Goal: Task Accomplishment & Management: Manage account settings

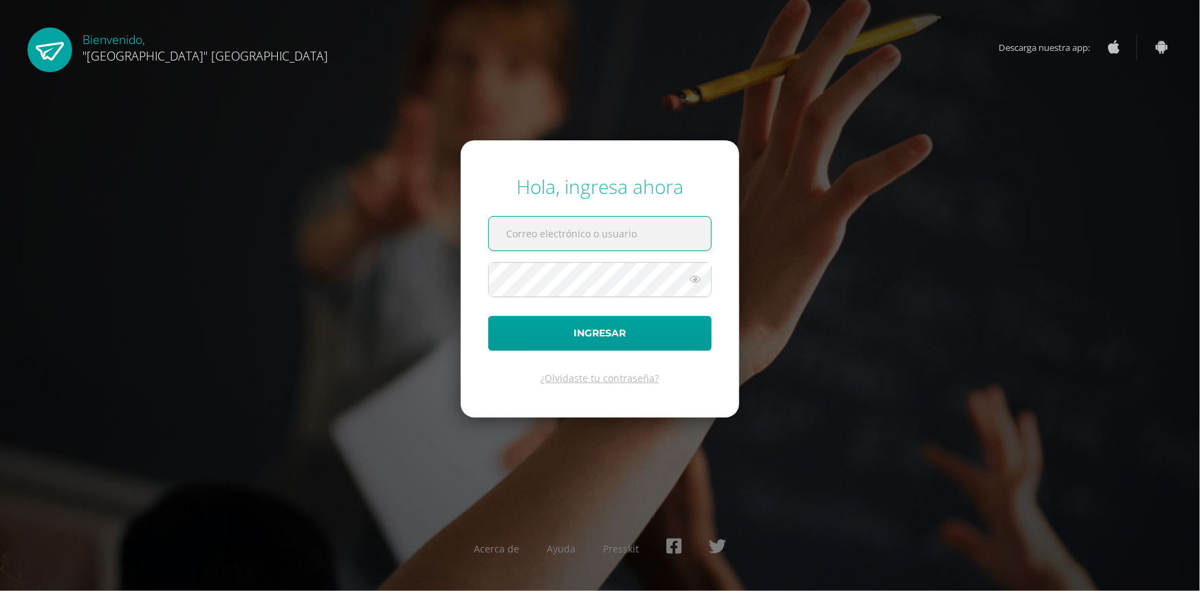
click at [516, 234] on input "text" at bounding box center [600, 234] width 222 height 34
click at [578, 232] on input "text" at bounding box center [600, 234] width 222 height 34
type input "jessica@lasallechiquimula.edu.gt"
click at [488, 316] on button "Ingresar" at bounding box center [600, 333] width 224 height 35
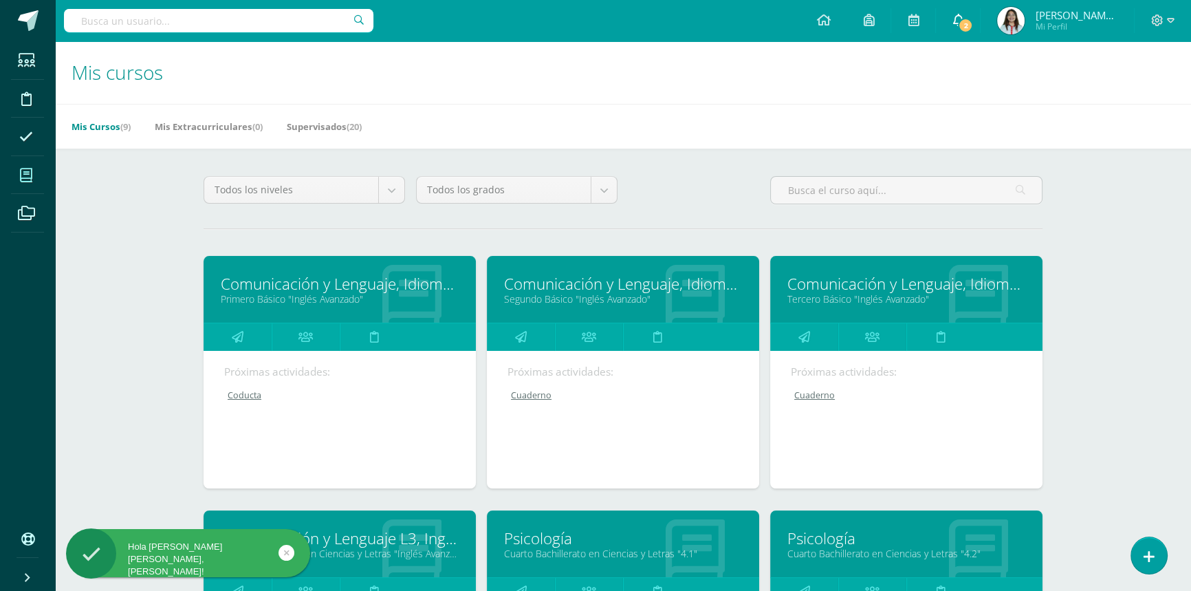
click at [965, 17] on link "2" at bounding box center [958, 20] width 44 height 41
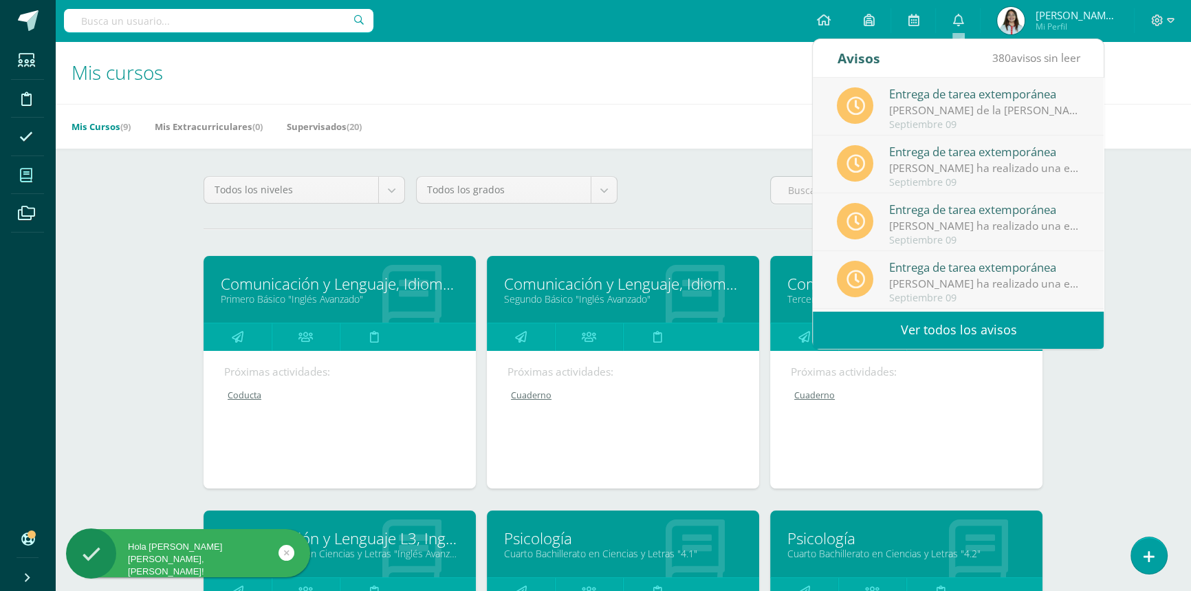
click at [639, 89] on h1 "Mis cursos" at bounding box center [623, 72] width 1103 height 63
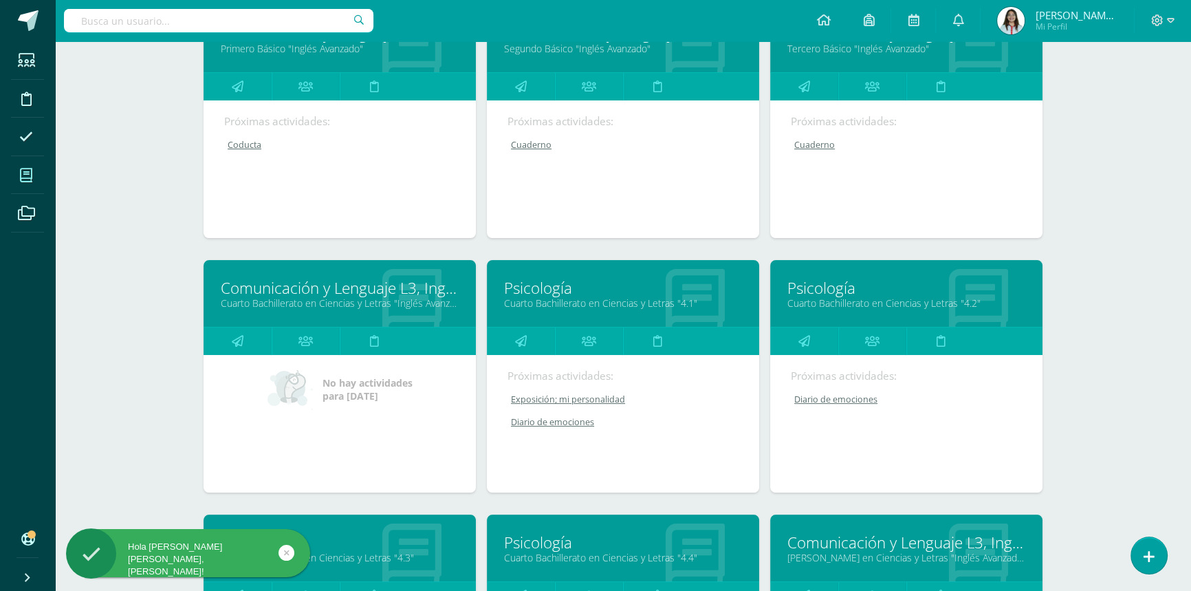
scroll to position [375, 0]
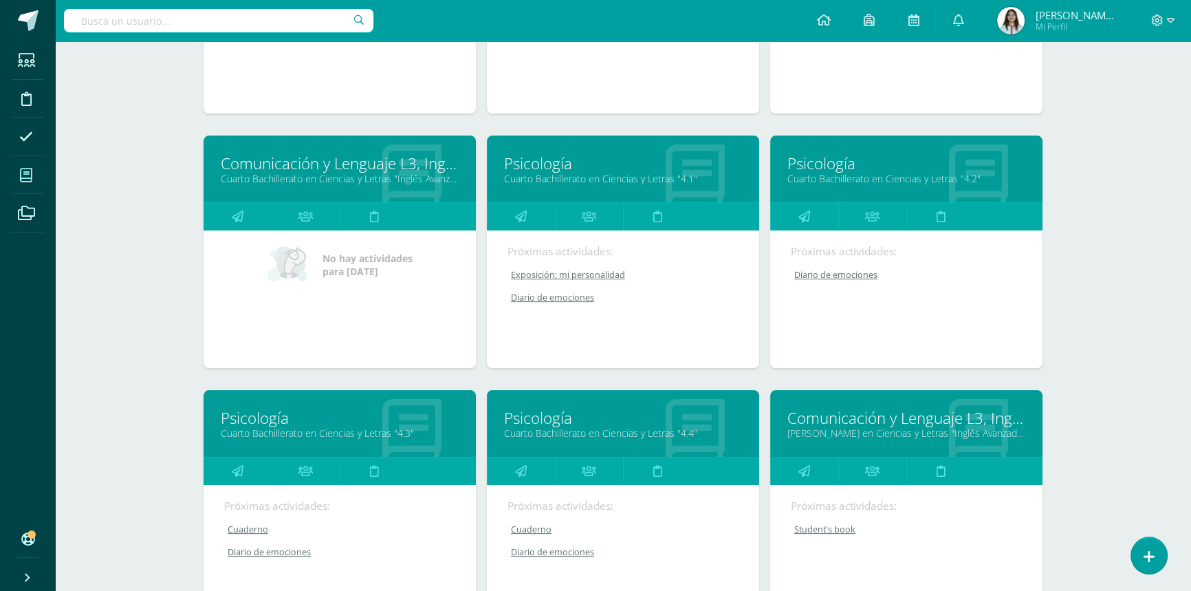
click at [844, 172] on link "Cuarto Bachillerato en Ciencias y Letras "4.2"" at bounding box center [906, 178] width 238 height 13
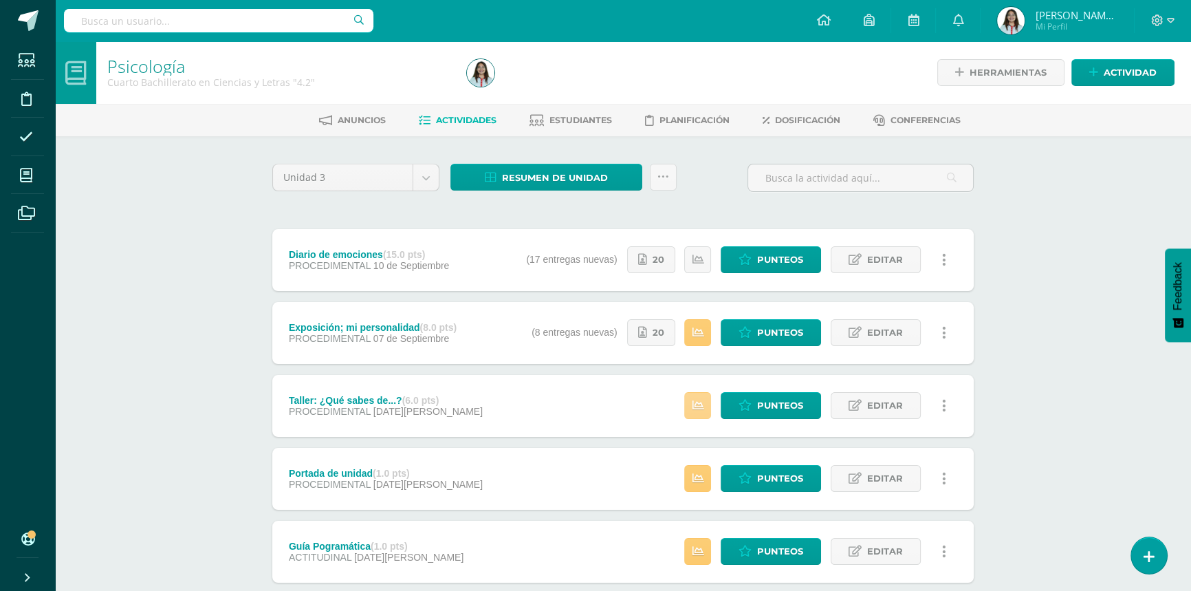
click at [701, 401] on icon at bounding box center [698, 406] width 12 height 12
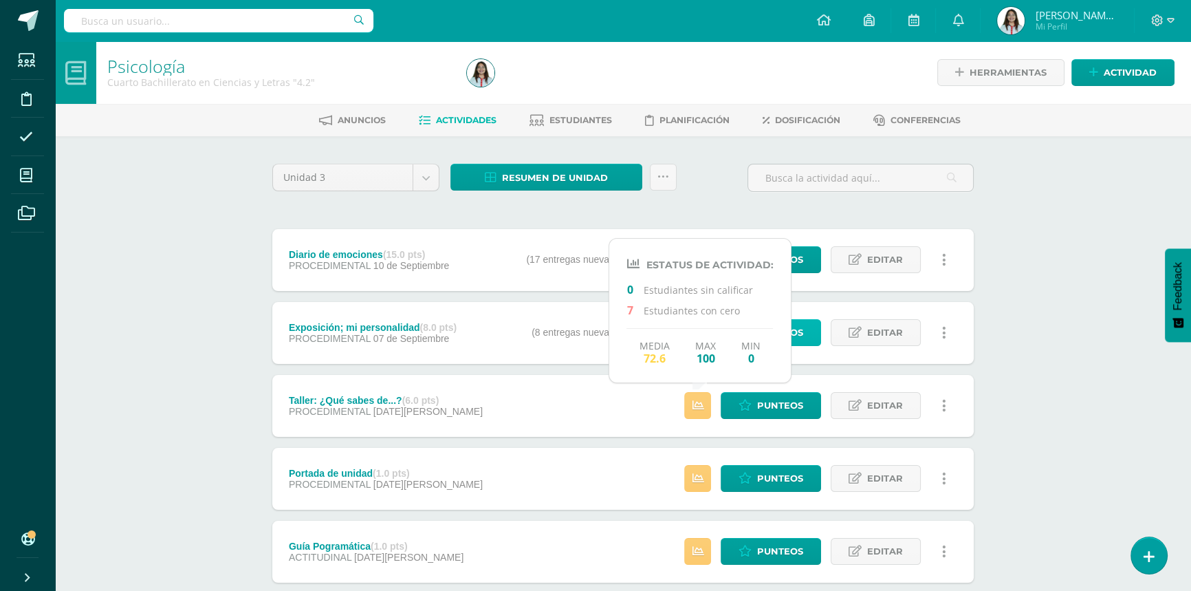
click at [807, 338] on link "Punteos" at bounding box center [771, 332] width 100 height 27
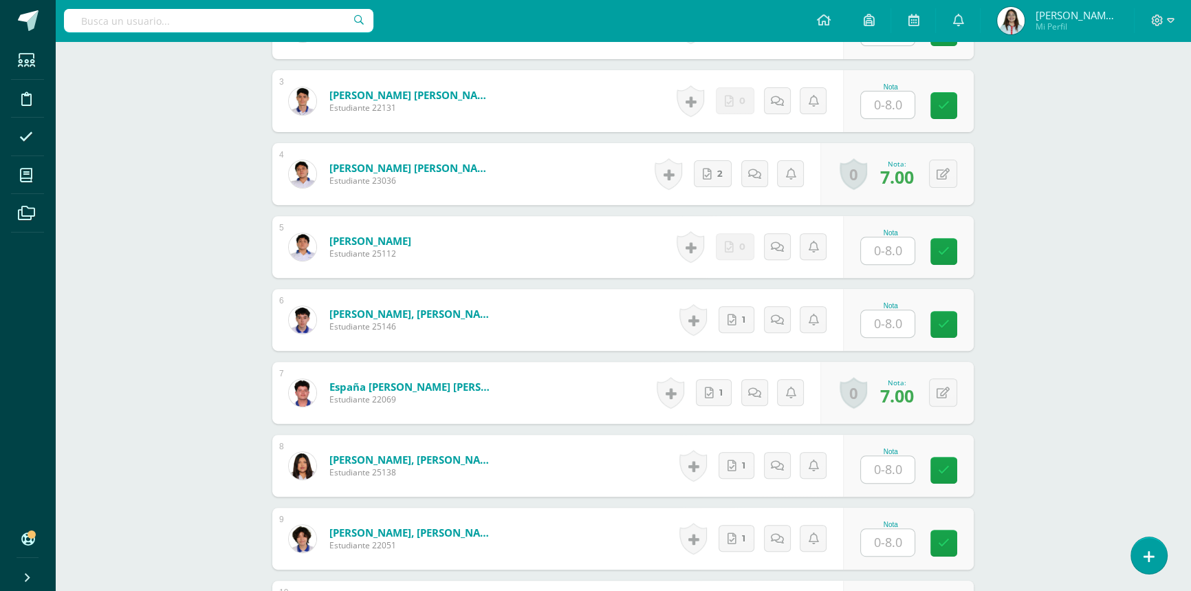
scroll to position [626, 0]
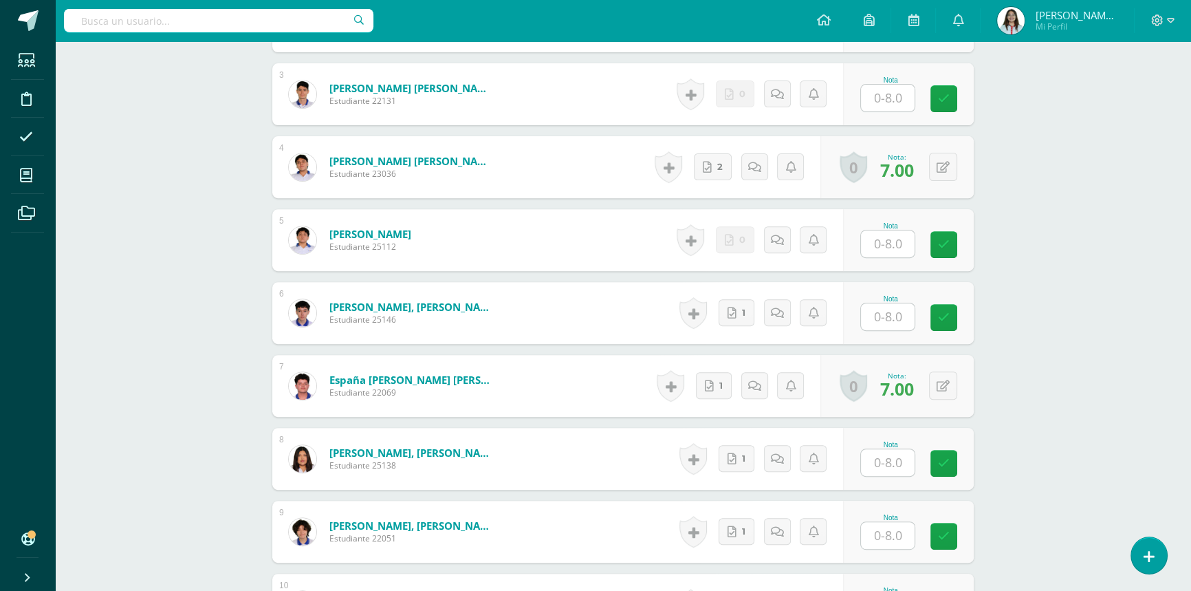
click at [900, 449] on input "text" at bounding box center [888, 462] width 54 height 27
type input "8"
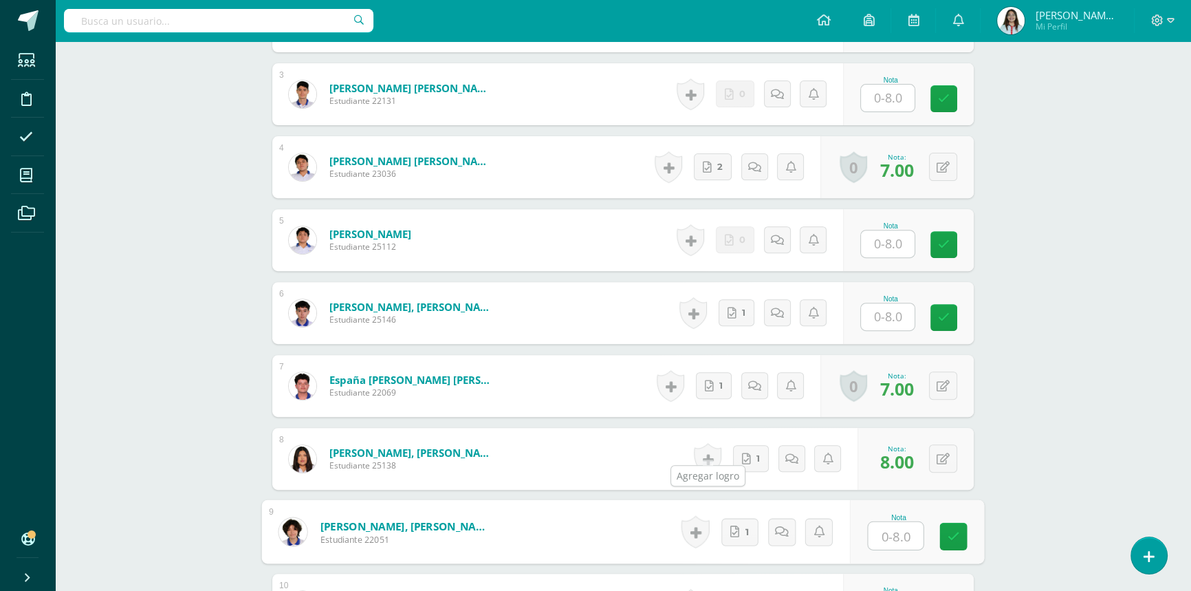
click at [710, 444] on link at bounding box center [708, 459] width 28 height 32
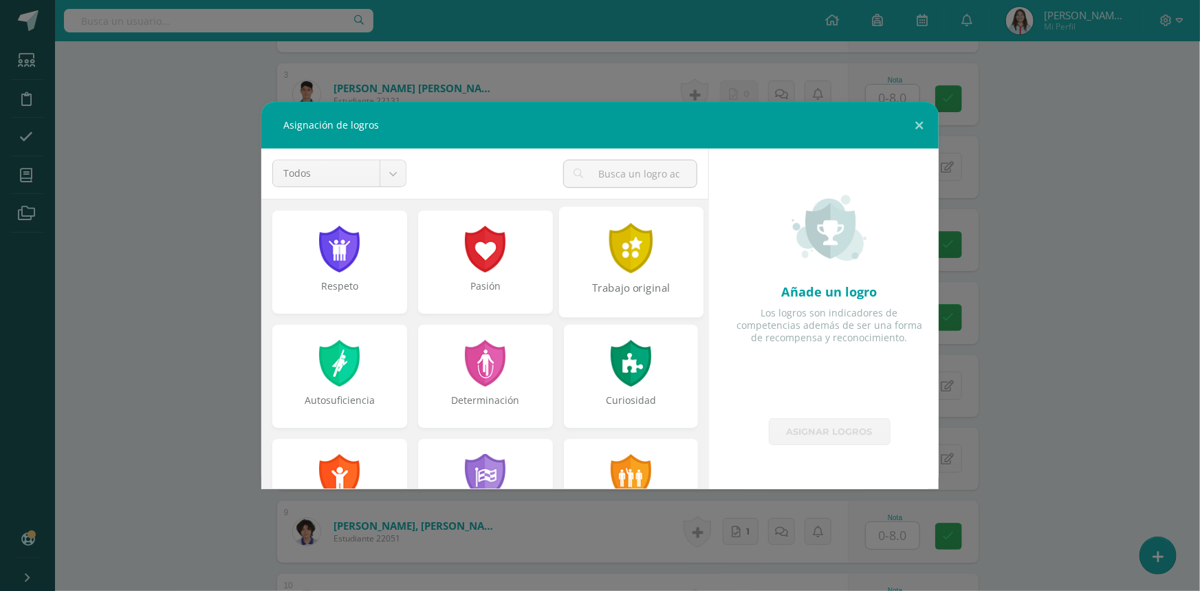
click at [632, 272] on div at bounding box center [630, 248] width 47 height 50
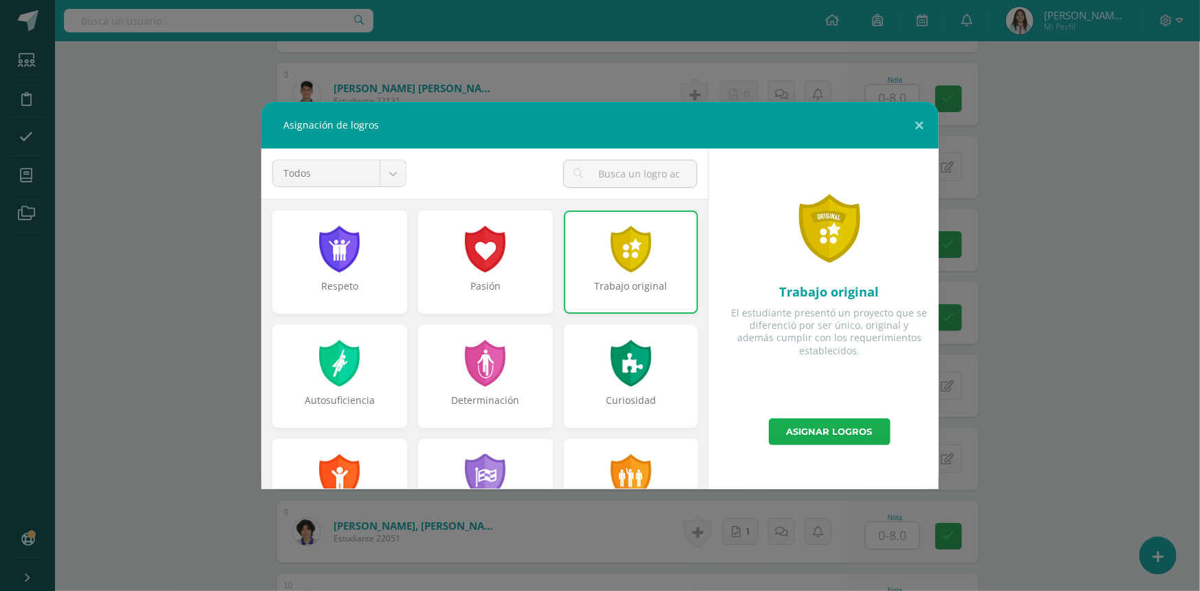
click at [820, 439] on link "Asignar logros" at bounding box center [830, 431] width 122 height 27
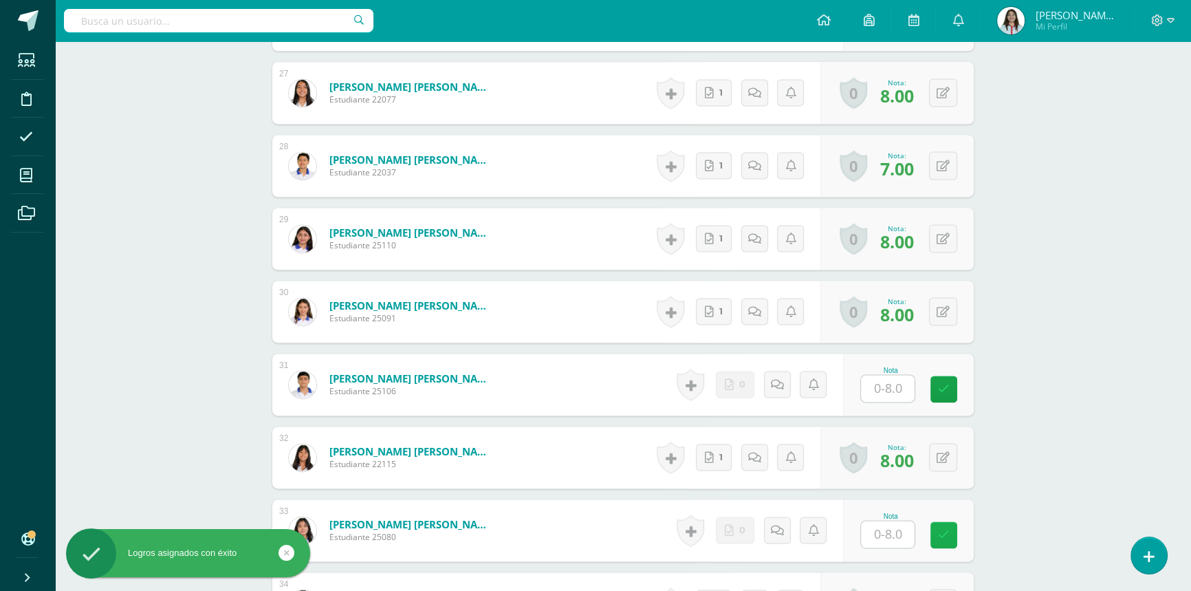
scroll to position [2564, 0]
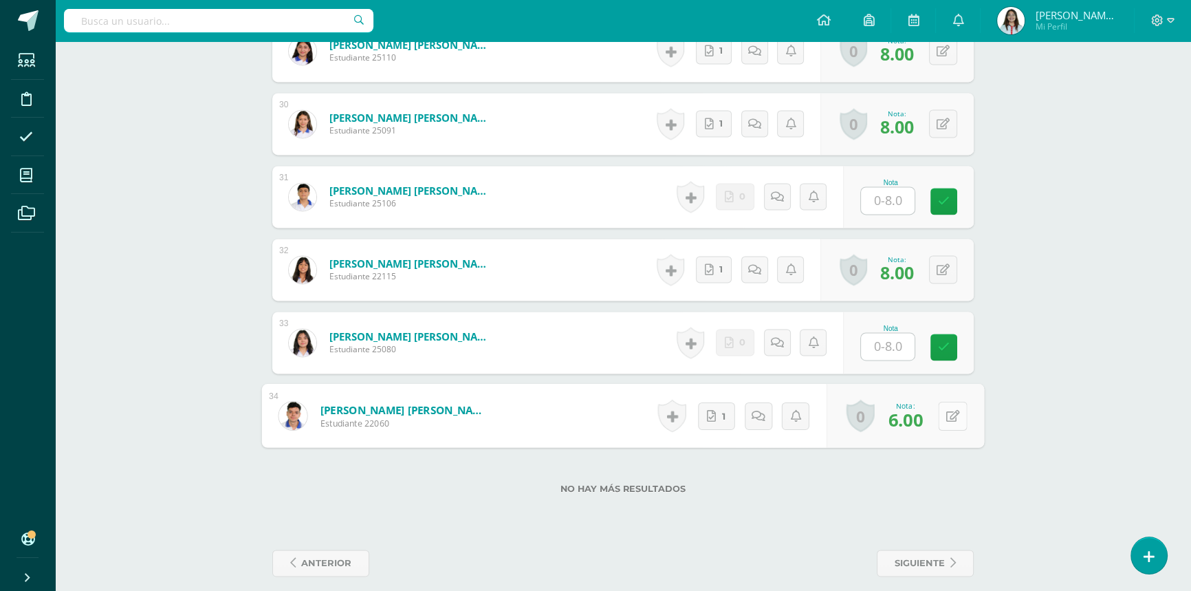
click at [944, 406] on button at bounding box center [952, 415] width 29 height 29
type input "7"
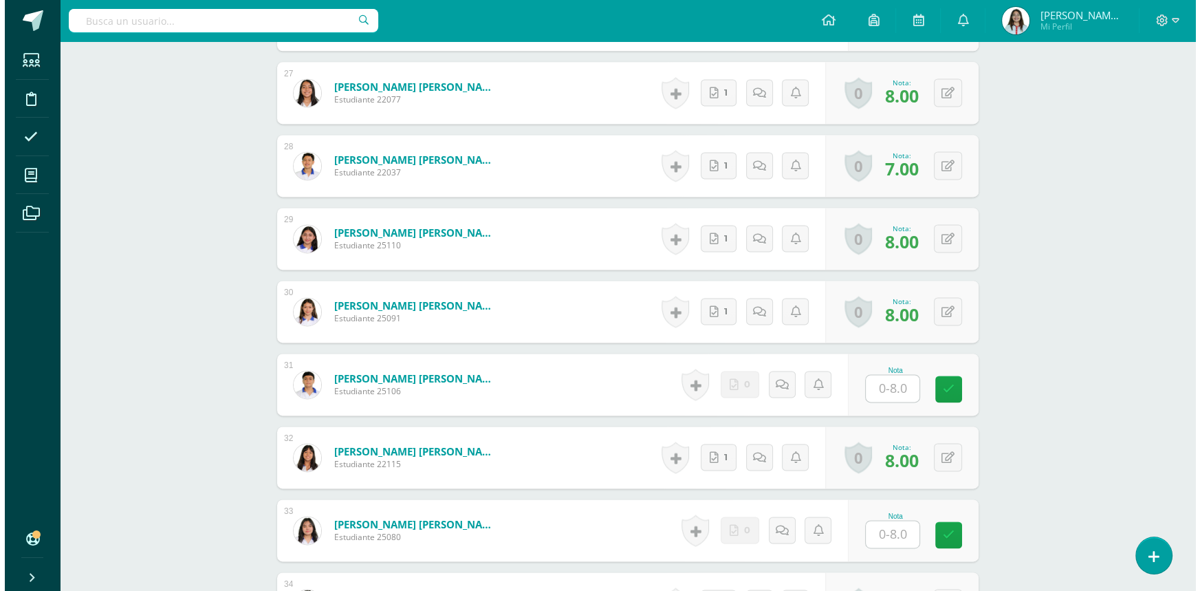
scroll to position [2439, 0]
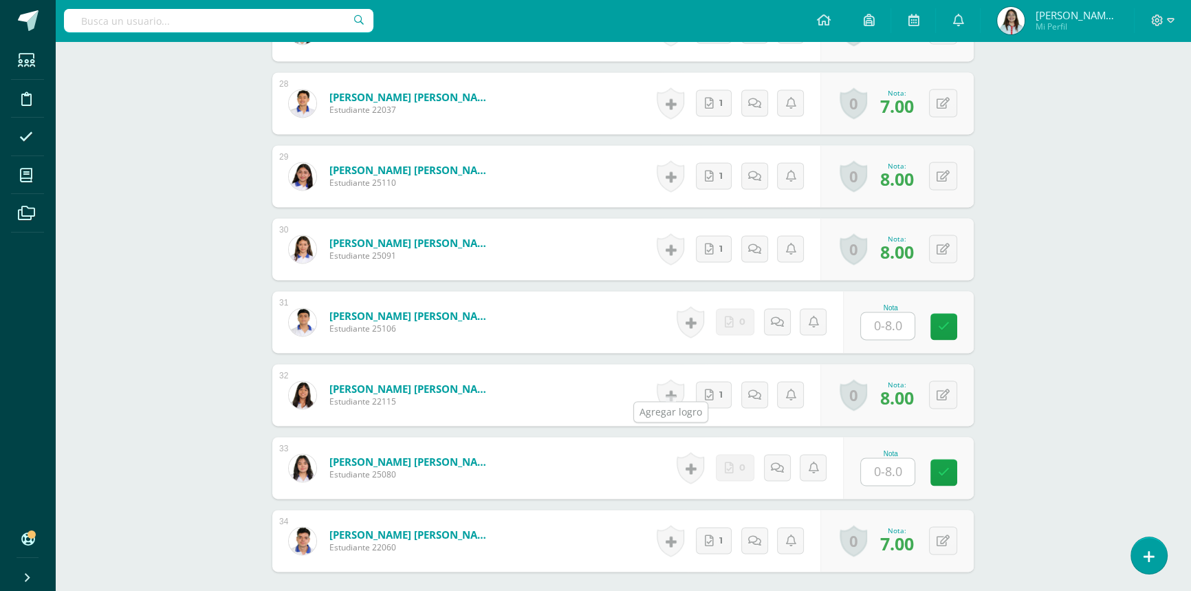
click at [667, 379] on link at bounding box center [671, 395] width 28 height 32
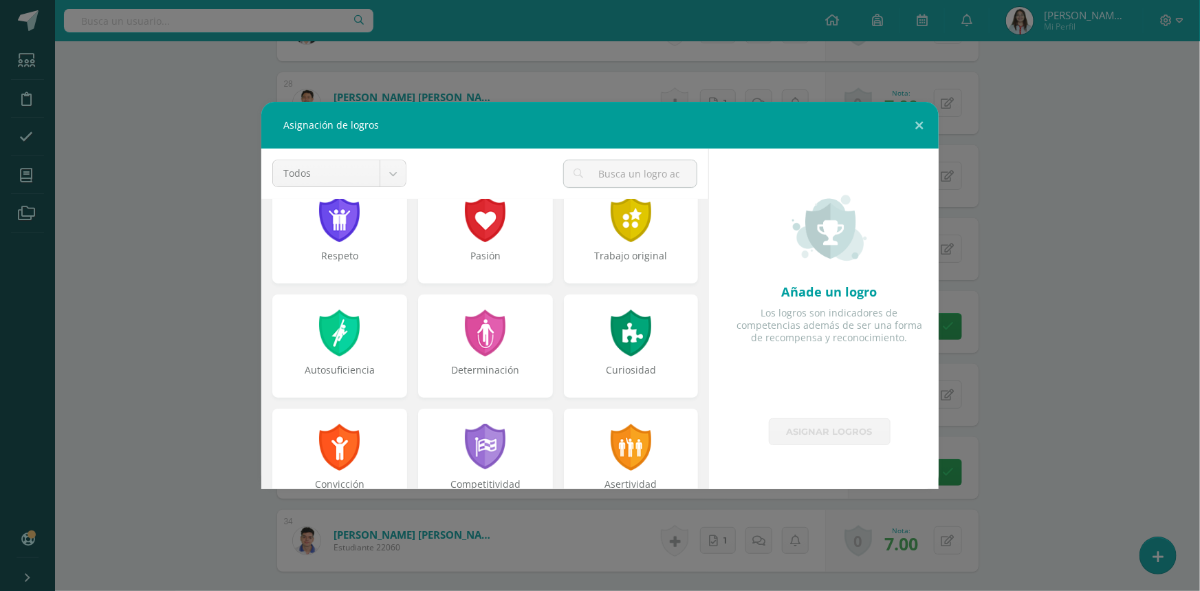
scroll to position [0, 0]
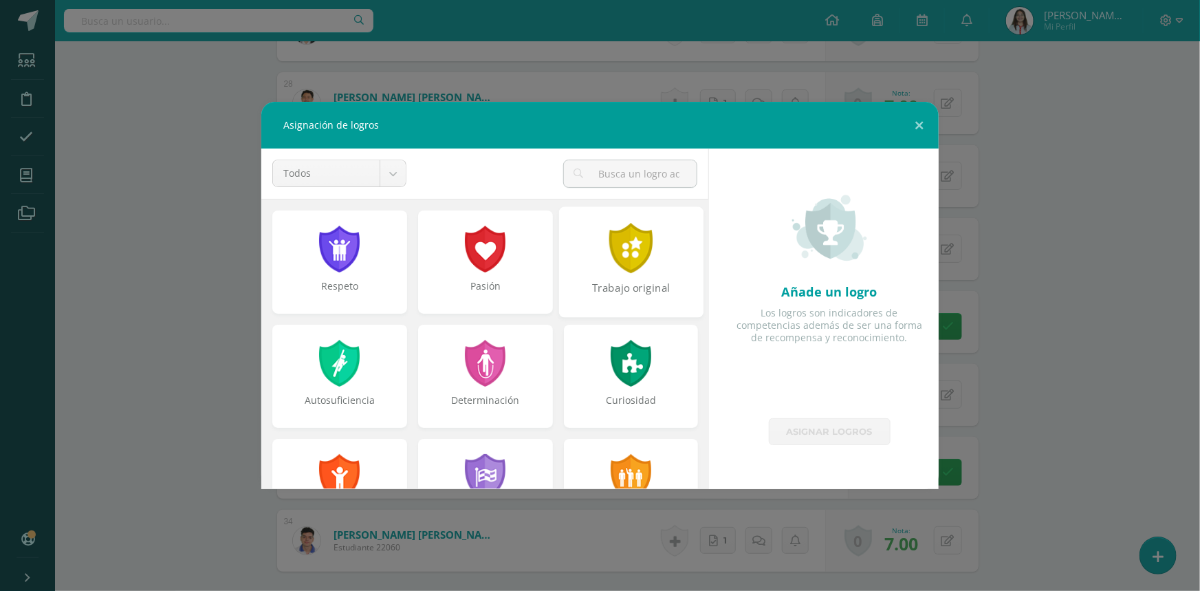
click at [660, 289] on div "Trabajo original" at bounding box center [631, 296] width 142 height 30
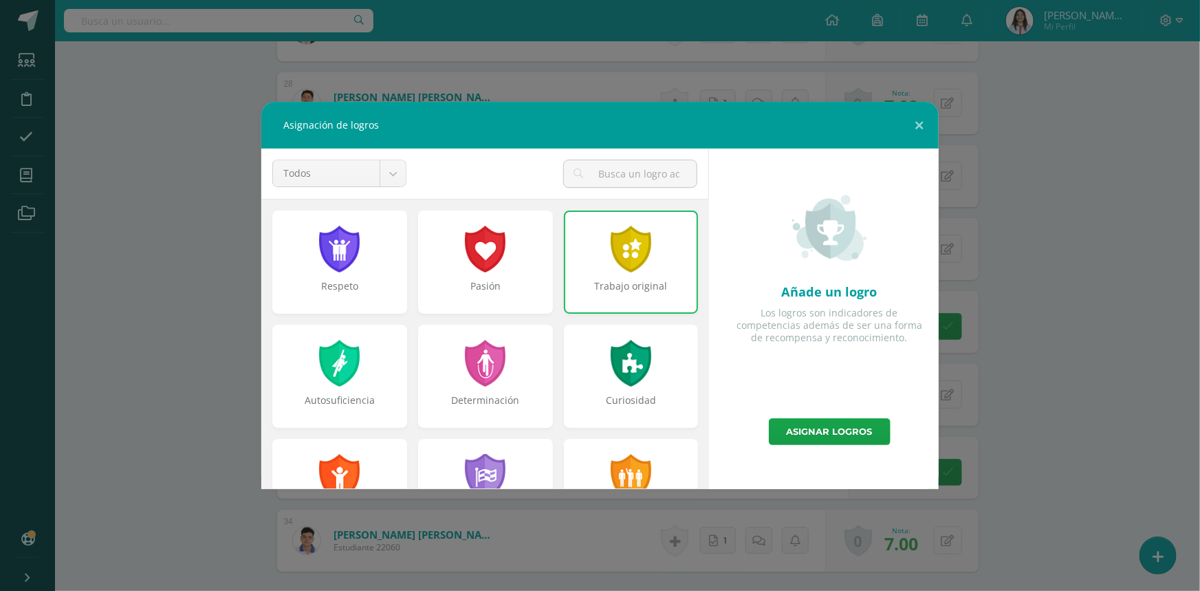
click at [630, 261] on div at bounding box center [631, 249] width 44 height 47
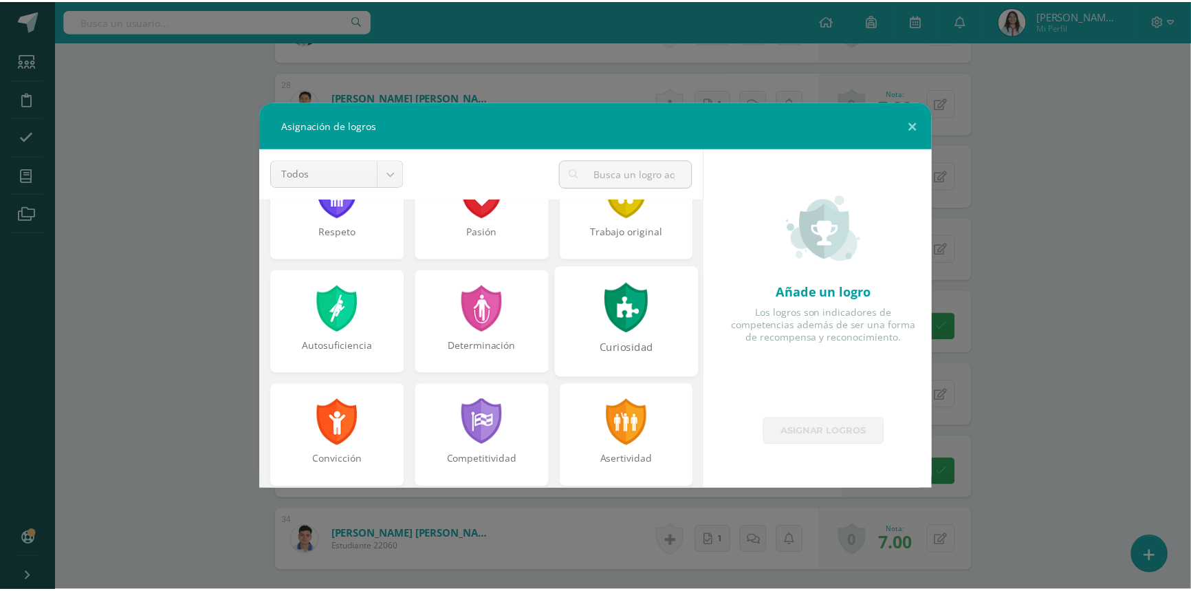
scroll to position [124, 0]
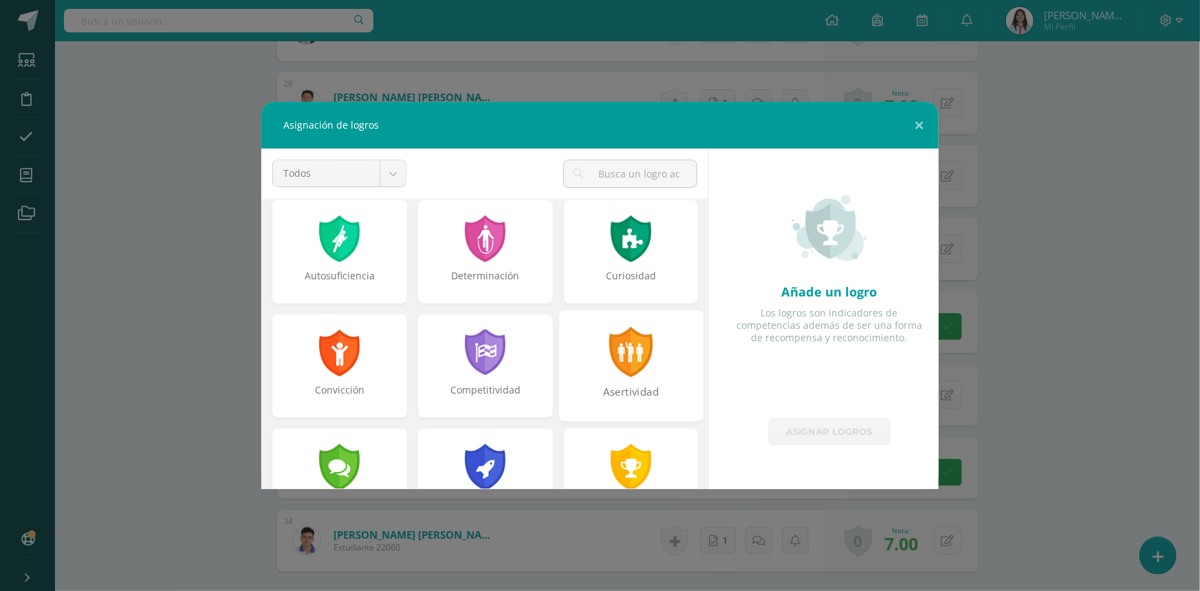
click at [640, 363] on div at bounding box center [630, 352] width 47 height 50
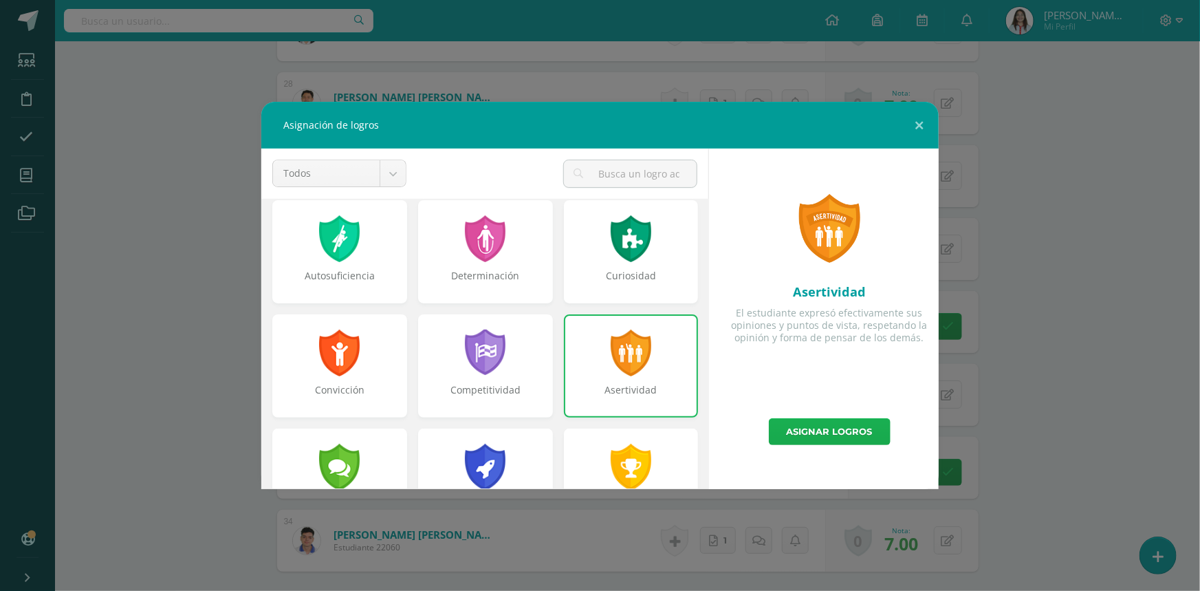
click at [818, 426] on link "Asignar logros" at bounding box center [830, 431] width 122 height 27
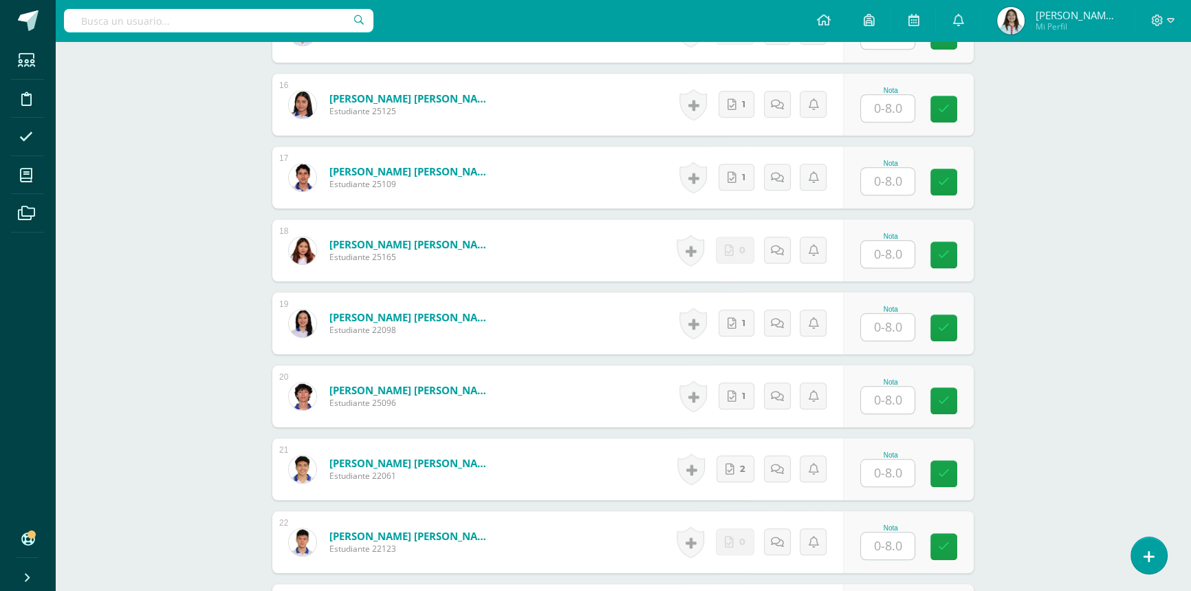
scroll to position [1501, 0]
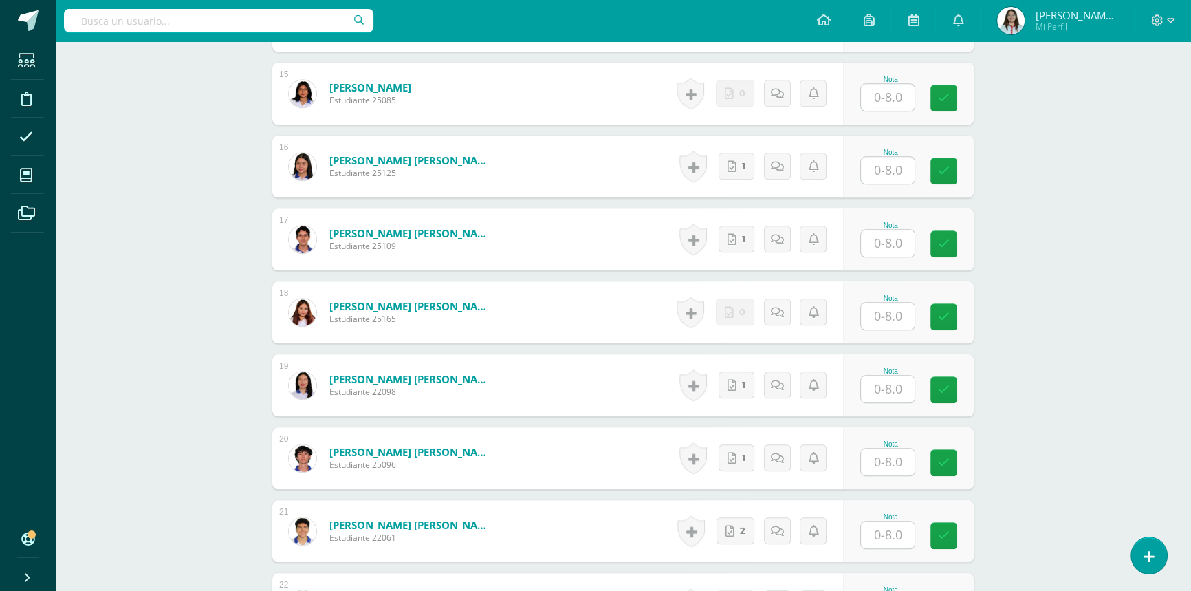
click at [880, 157] on input "text" at bounding box center [888, 170] width 54 height 27
type input "8"
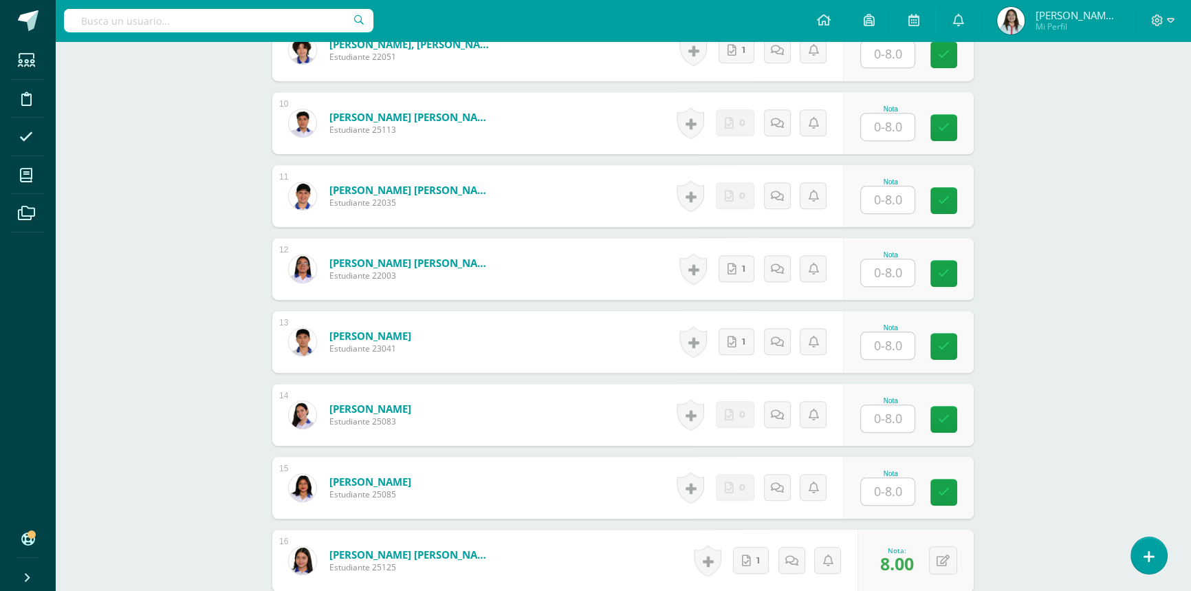
scroll to position [1129, 0]
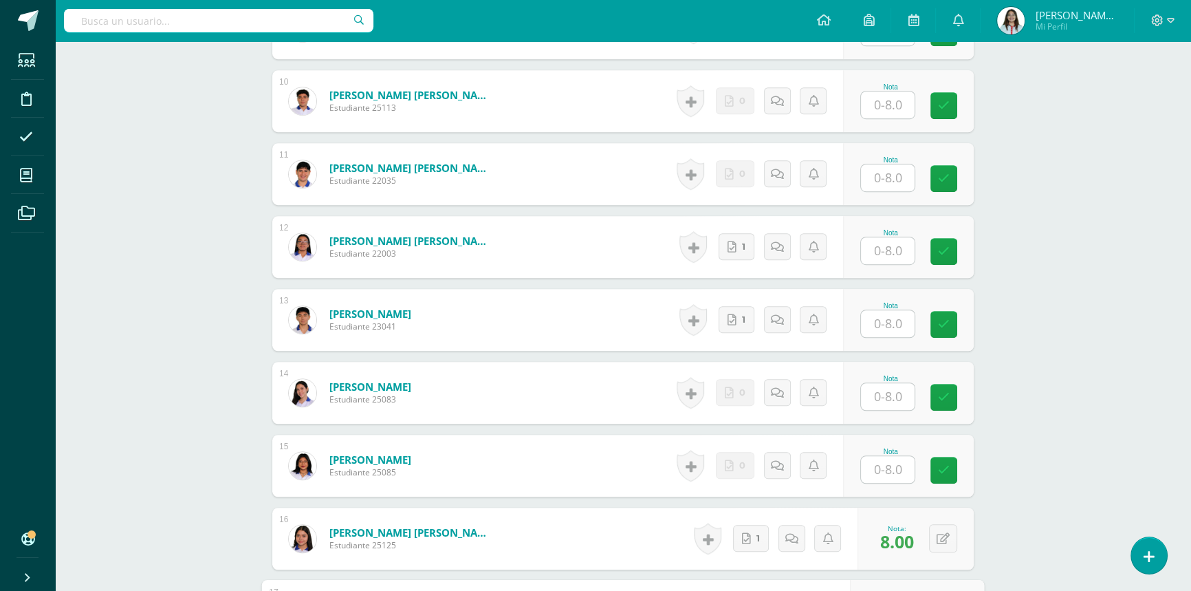
type input "0"
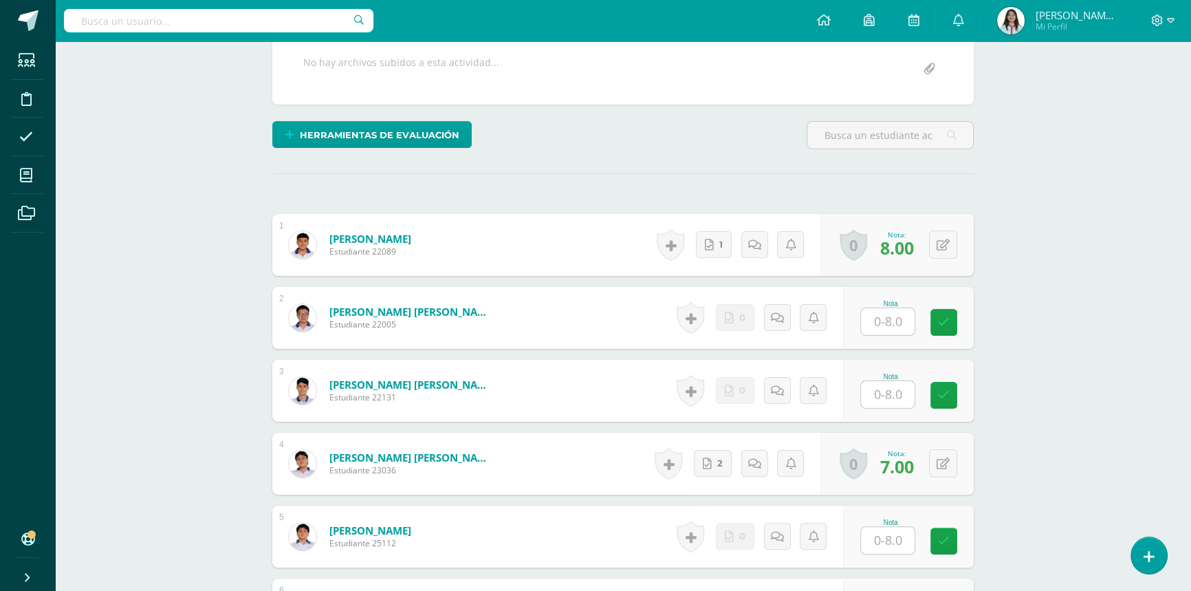
scroll to position [336, 0]
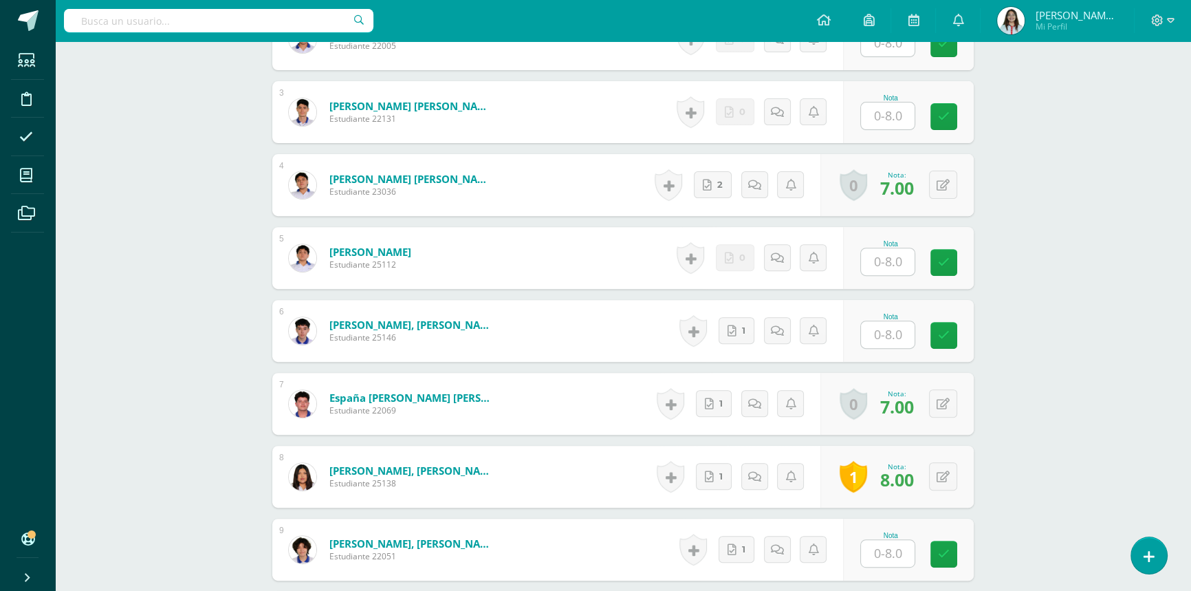
scroll to position [627, 0]
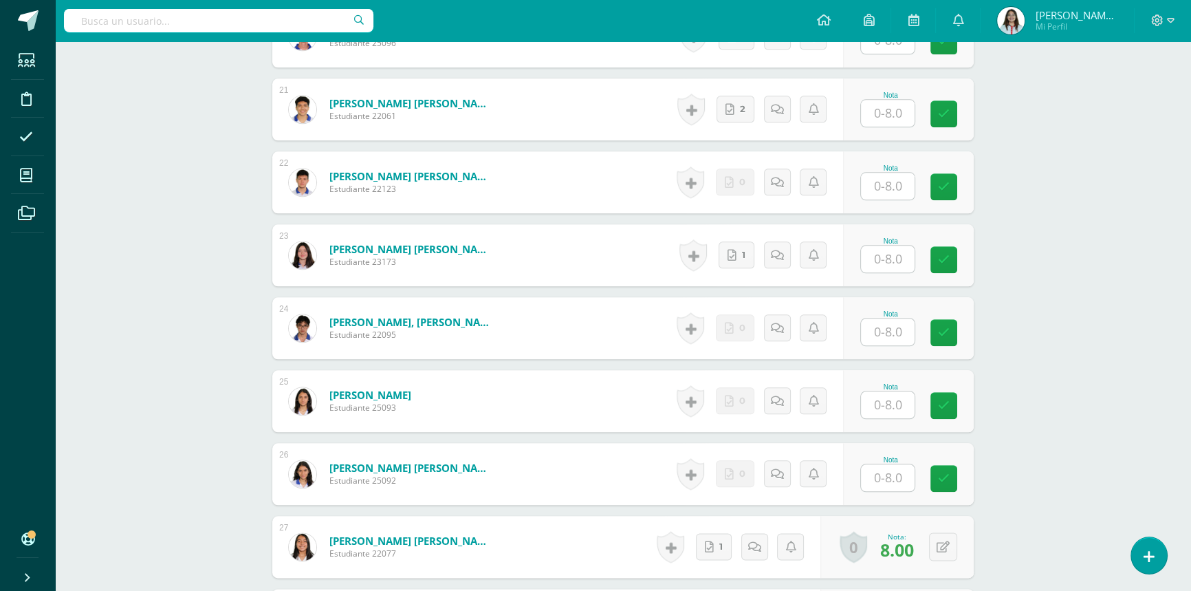
scroll to position [1877, 0]
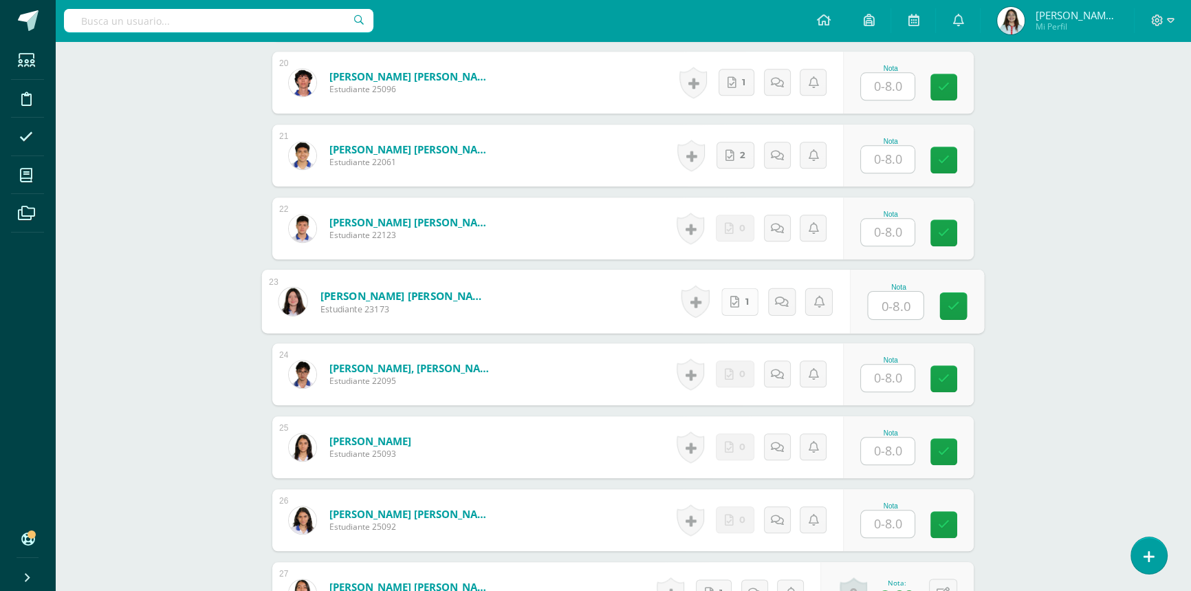
click at [732, 295] on icon at bounding box center [734, 301] width 9 height 12
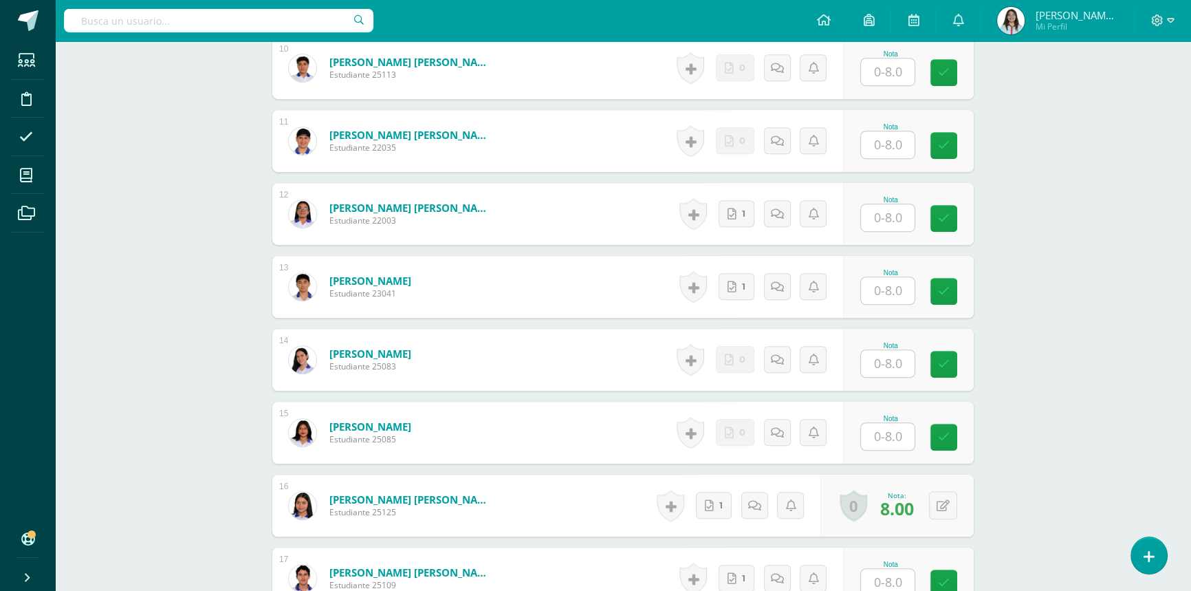
scroll to position [1126, 0]
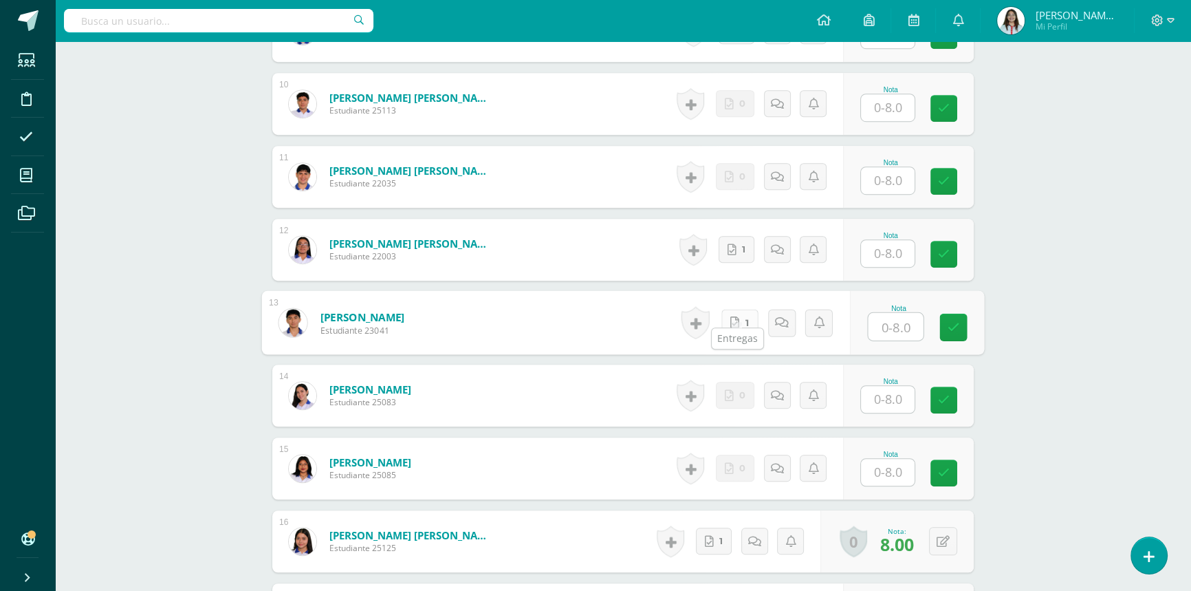
click at [730, 316] on icon at bounding box center [734, 322] width 9 height 12
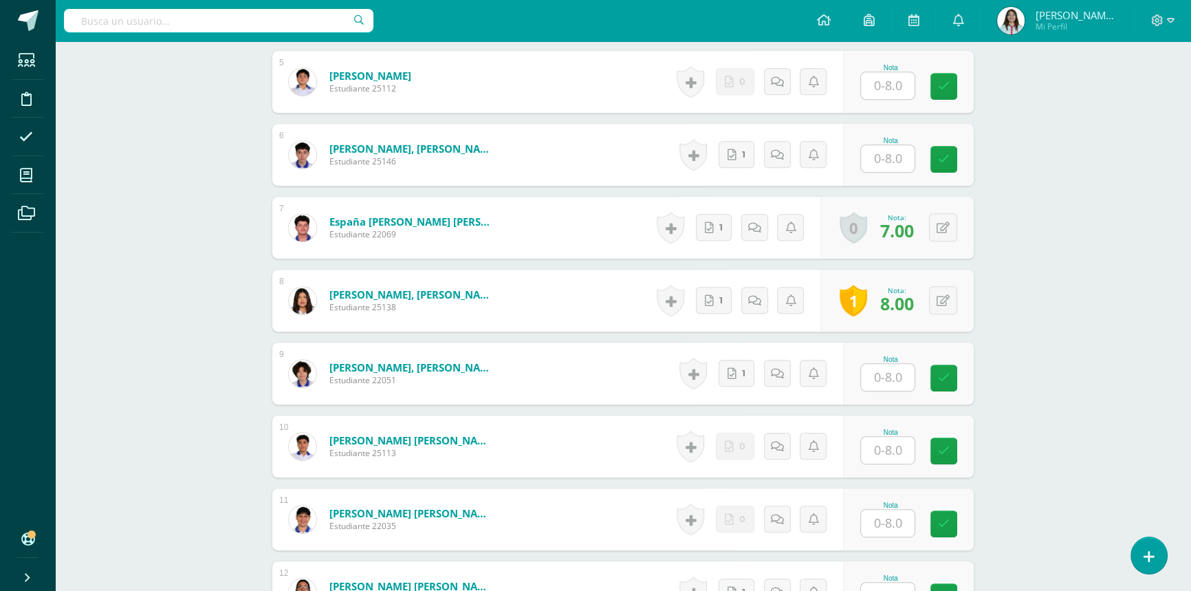
scroll to position [751, 0]
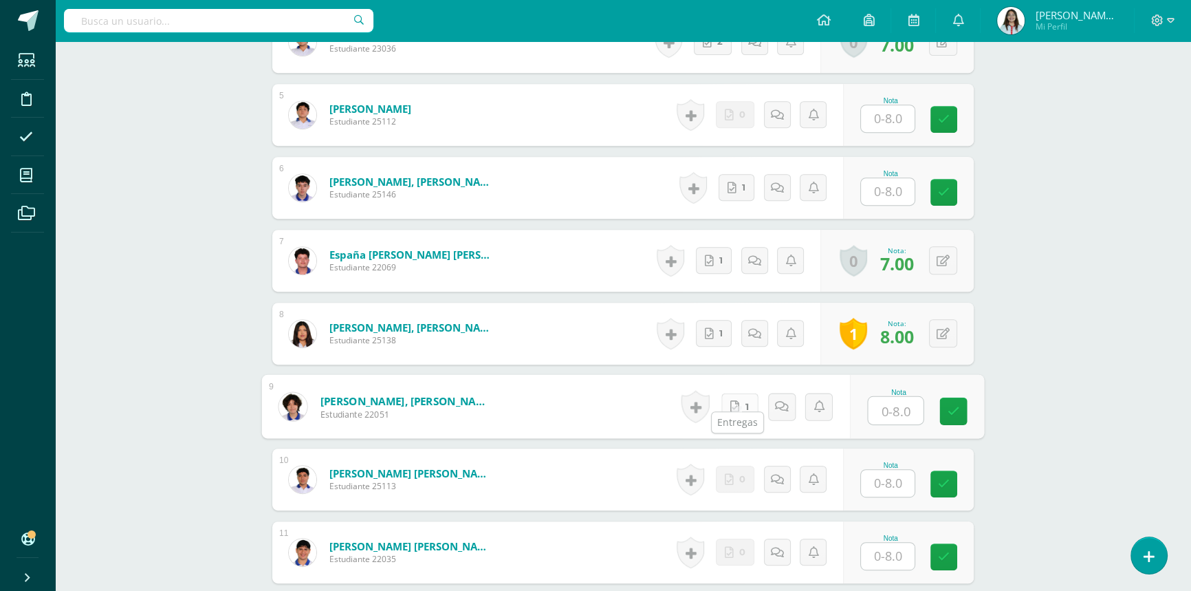
click at [736, 393] on link "1" at bounding box center [739, 407] width 37 height 28
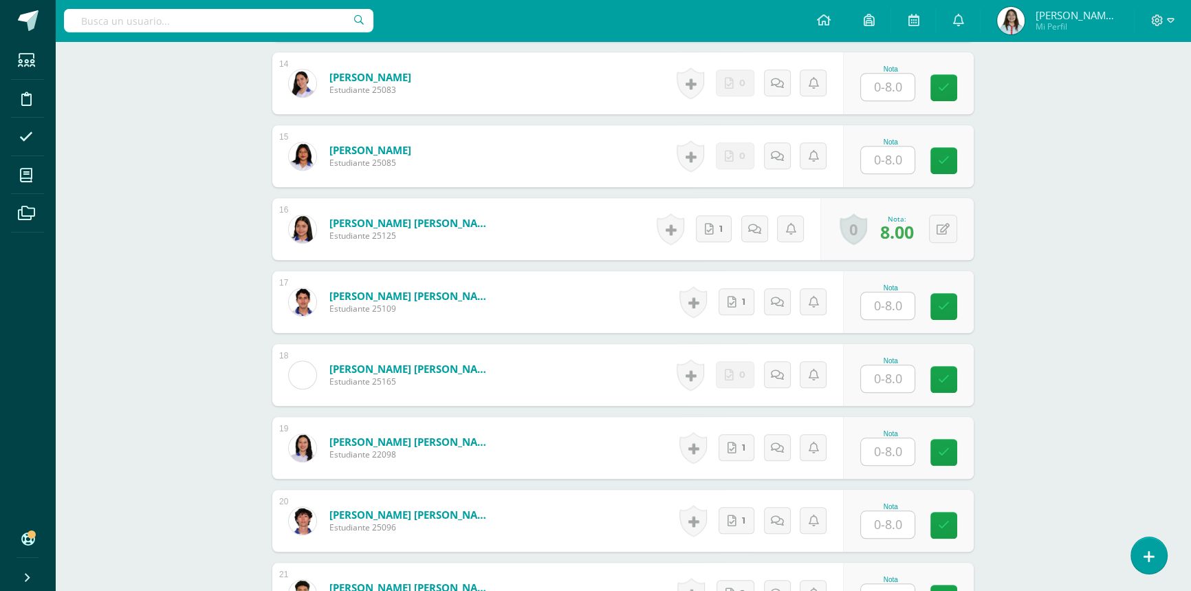
scroll to position [1501, 0]
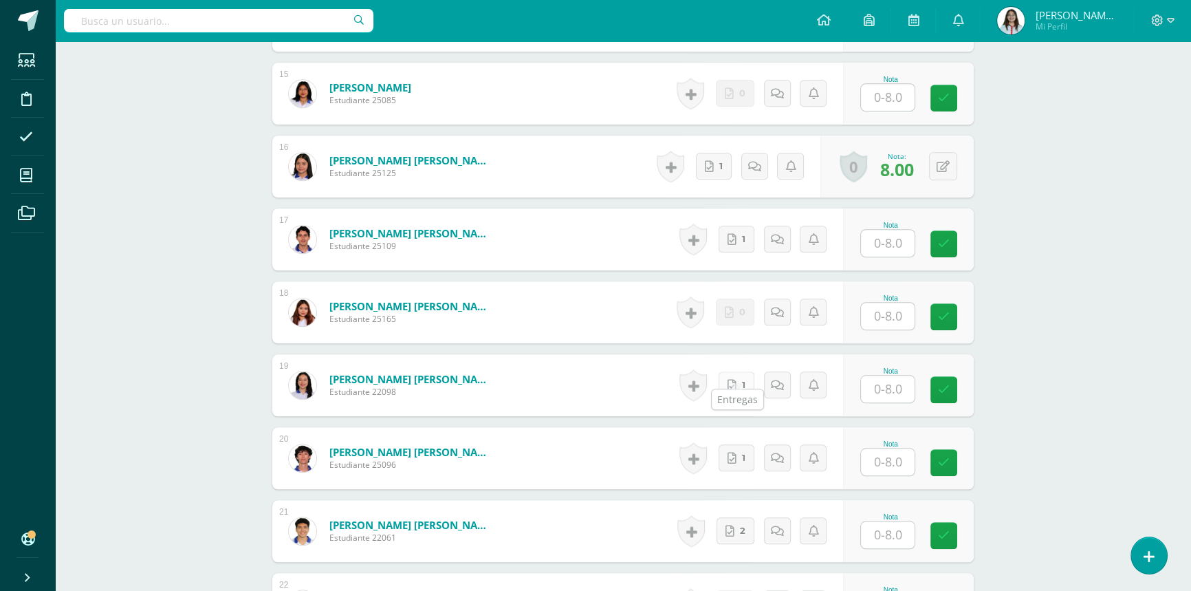
click at [742, 371] on link "1" at bounding box center [737, 384] width 36 height 27
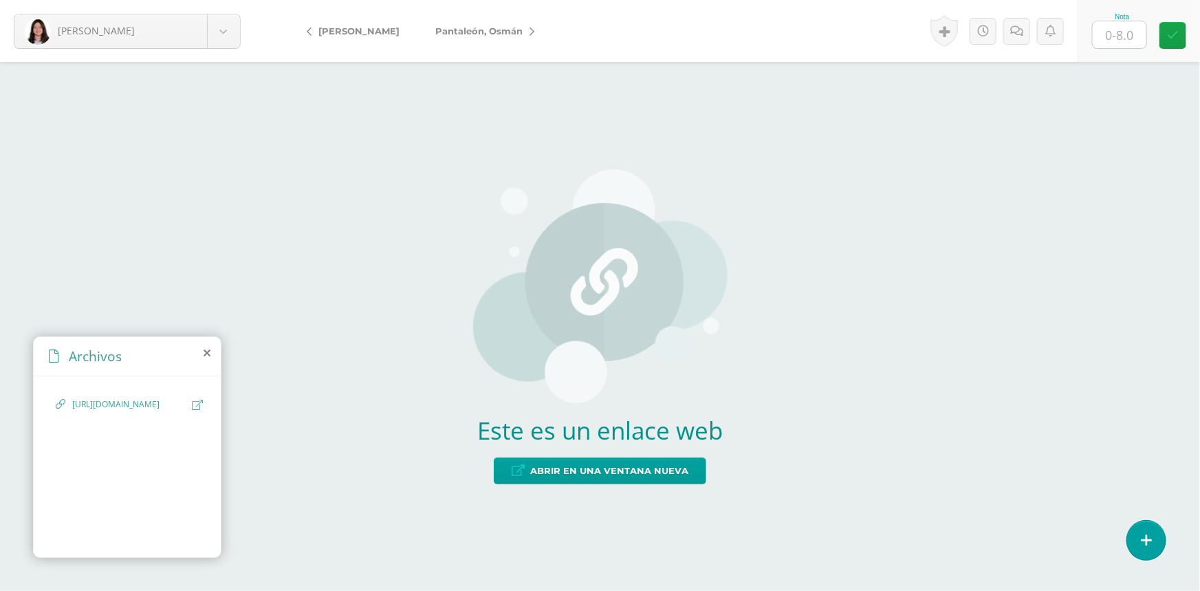
click at [629, 490] on div "Este es un enlace web Abrir en una ventana nueva" at bounding box center [600, 327] width 254 height 370
click at [635, 478] on span "Abrir en una ventana nueva" at bounding box center [609, 470] width 158 height 25
click at [1124, 36] on input "text" at bounding box center [1120, 34] width 54 height 27
type input "8"
click at [945, 35] on link at bounding box center [944, 31] width 28 height 32
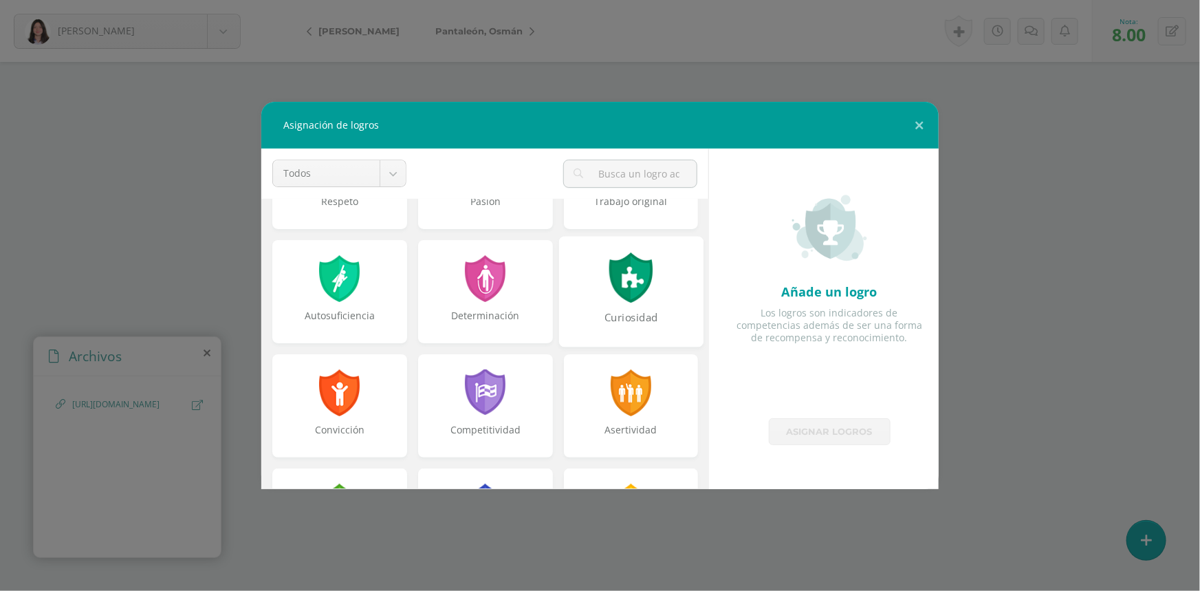
scroll to position [62, 0]
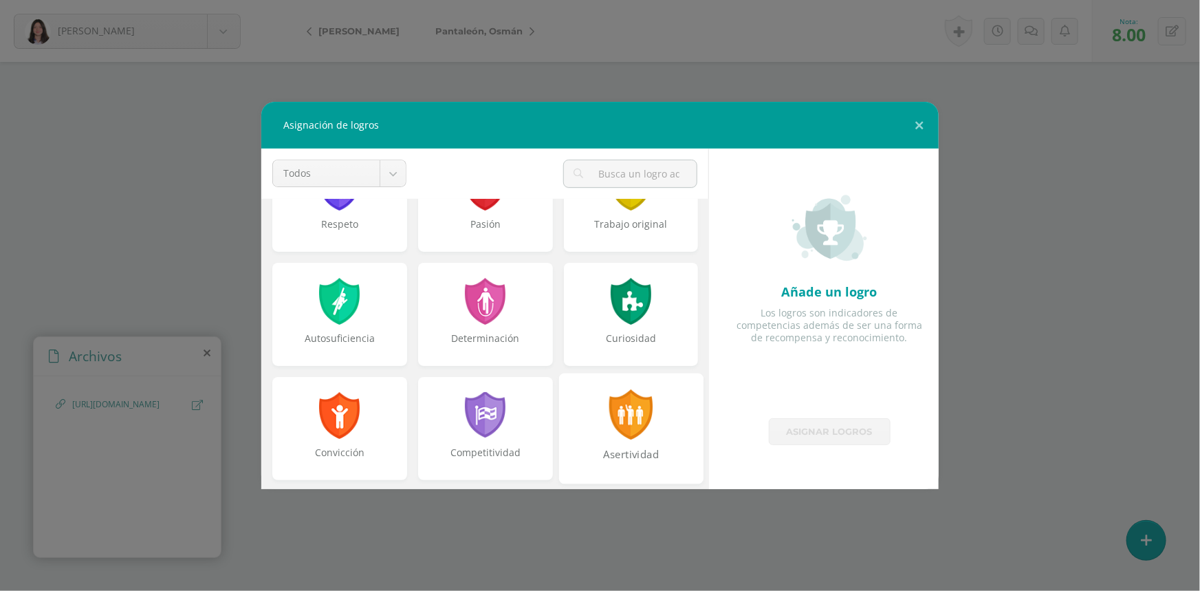
click at [632, 409] on div at bounding box center [630, 414] width 47 height 50
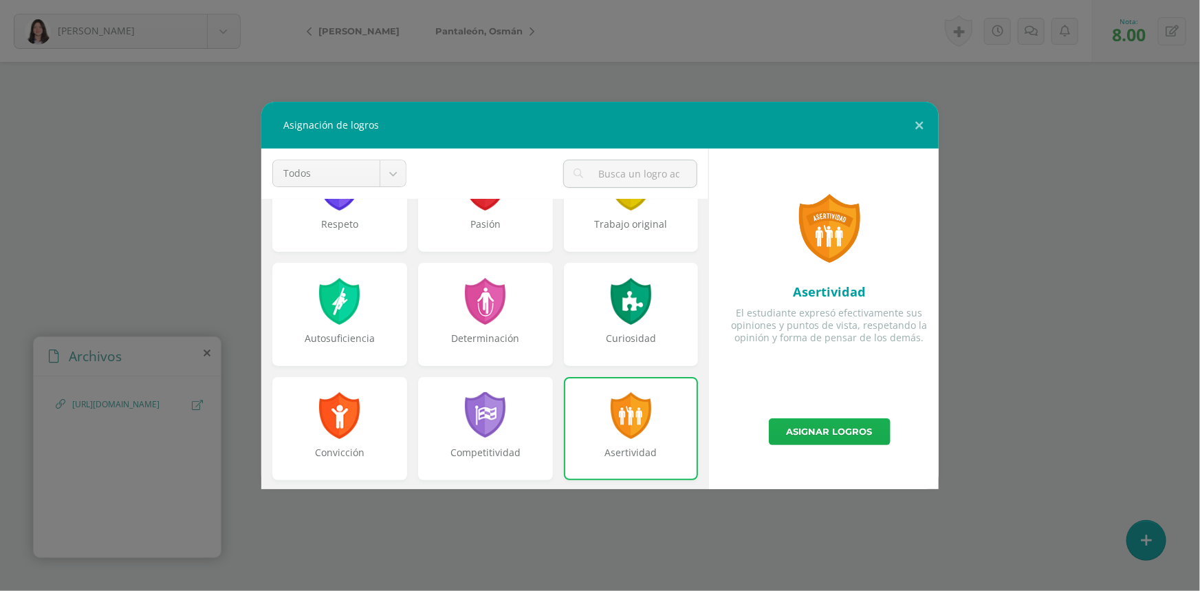
click at [828, 426] on link "Asignar logros" at bounding box center [830, 431] width 122 height 27
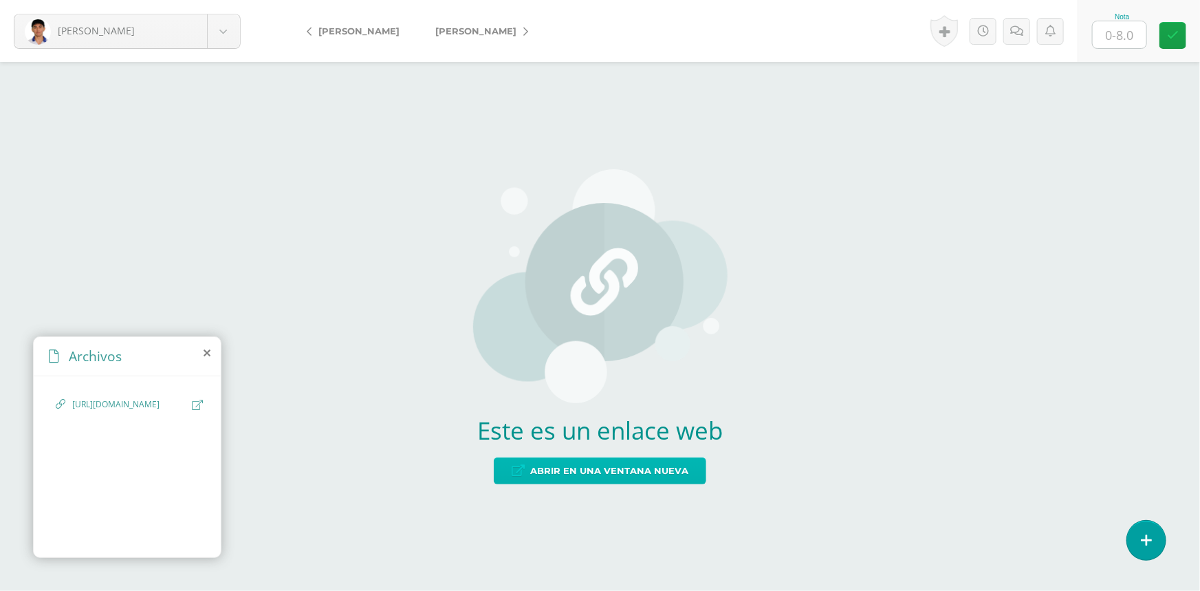
click at [643, 473] on span "Abrir en una ventana nueva" at bounding box center [609, 470] width 158 height 25
click at [1118, 35] on input "text" at bounding box center [1120, 34] width 54 height 27
type input "8"
click at [534, 481] on span "Abrir en una ventana nueva" at bounding box center [609, 470] width 158 height 25
click at [1118, 34] on input "text" at bounding box center [1120, 34] width 54 height 27
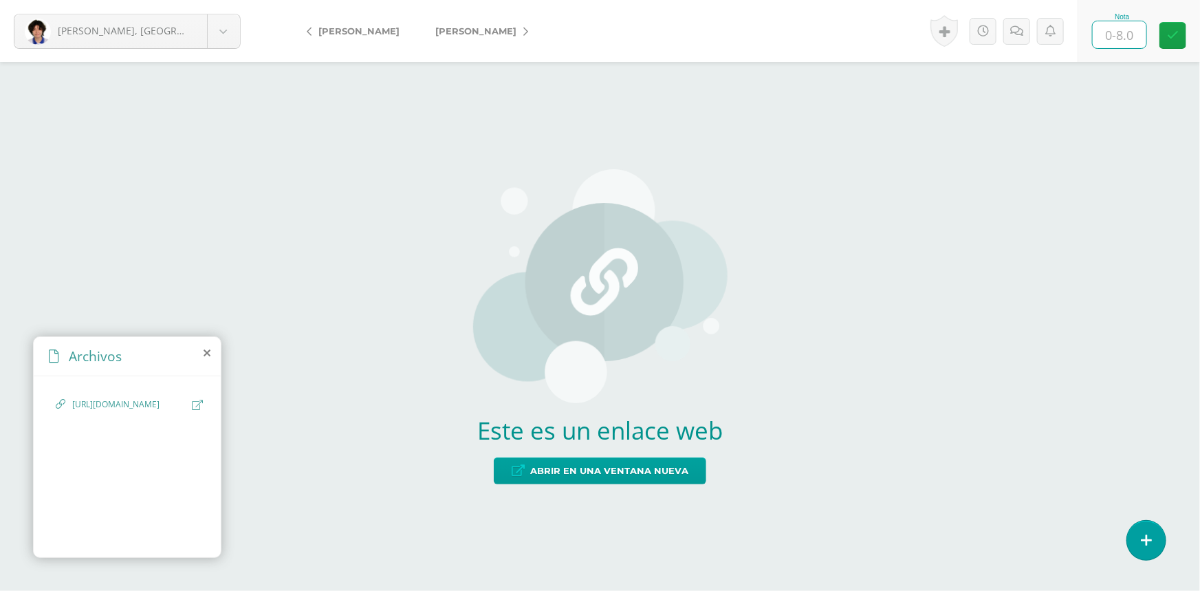
type input "8"
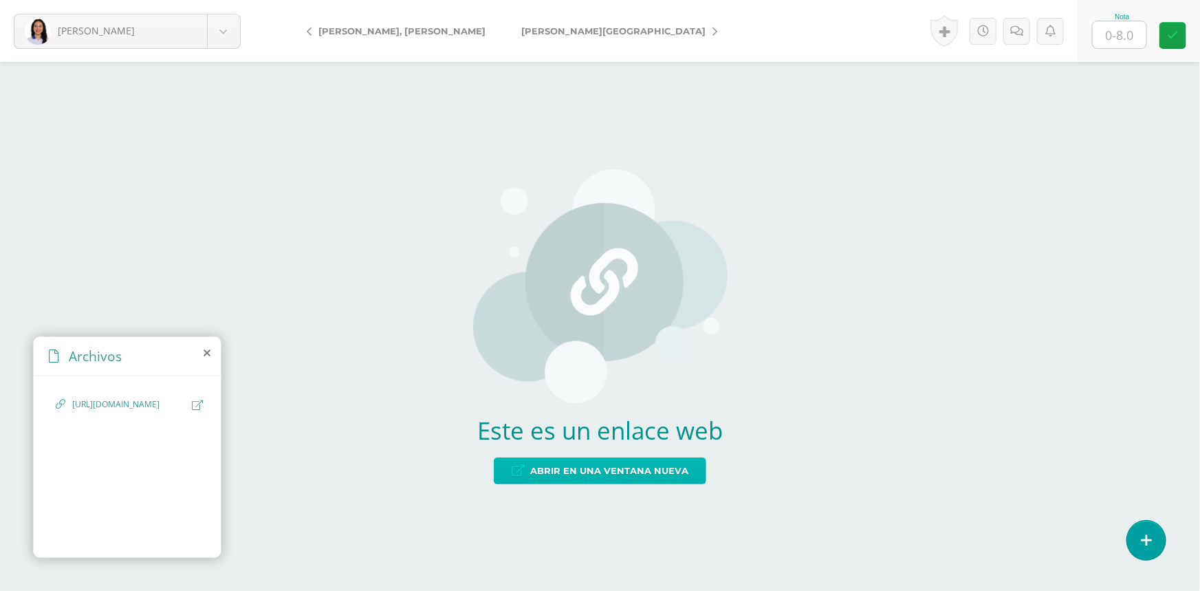
click at [659, 466] on span "Abrir en una ventana nueva" at bounding box center [609, 470] width 158 height 25
click at [1131, 34] on input "text" at bounding box center [1120, 34] width 54 height 27
type input "8"
click at [956, 32] on link at bounding box center [944, 31] width 28 height 32
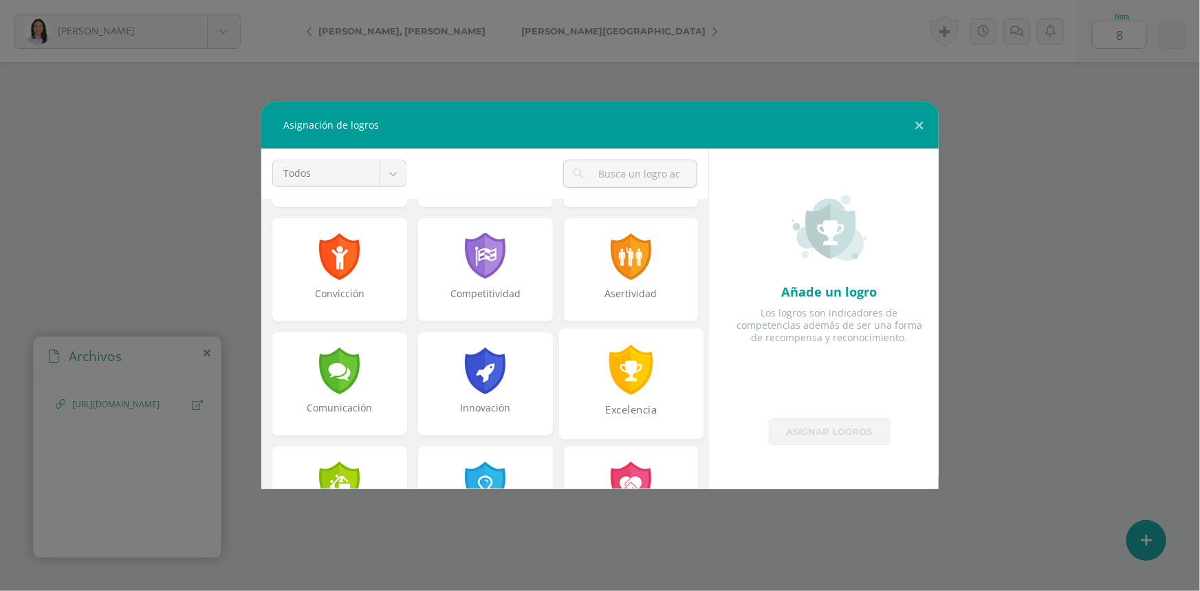
scroll to position [250, 0]
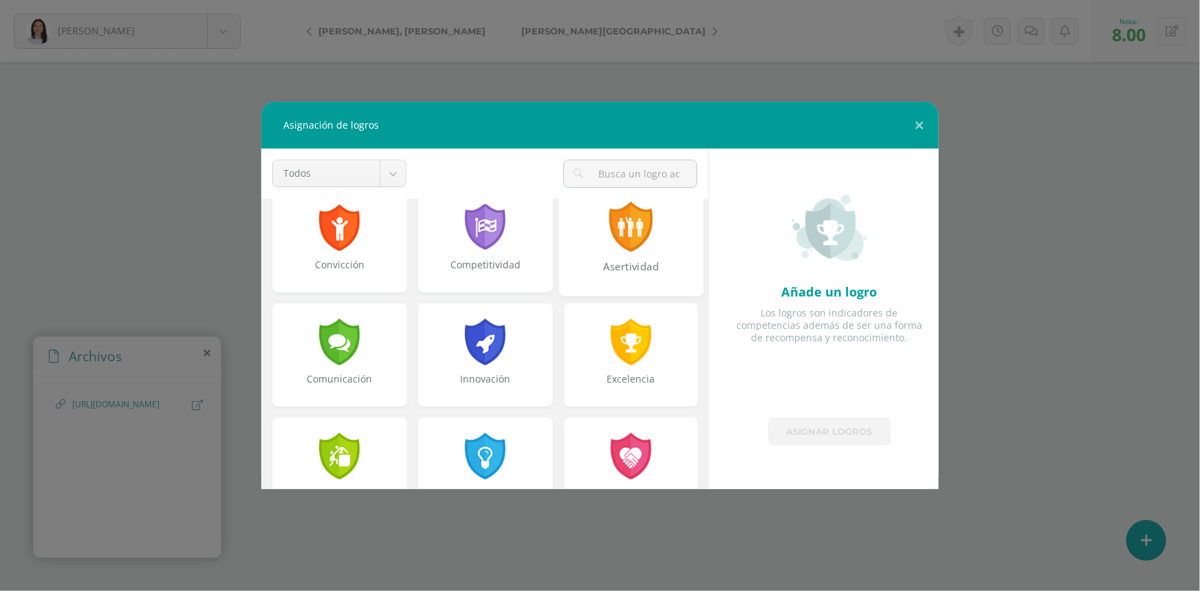
click at [631, 263] on div "Asertividad" at bounding box center [631, 274] width 142 height 30
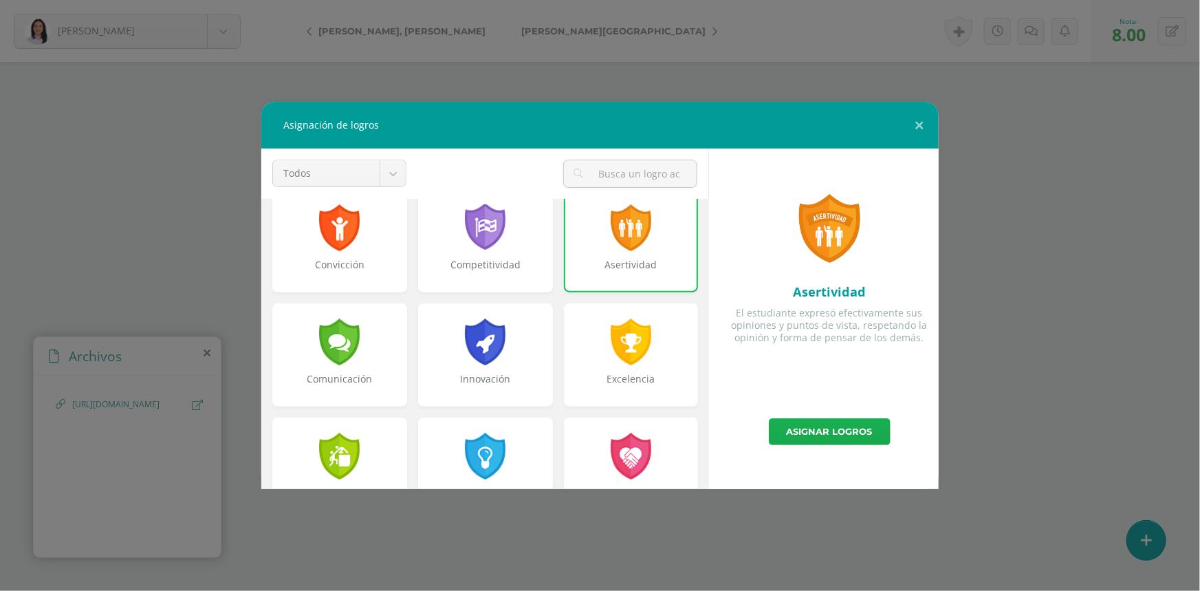
click at [813, 431] on link "Asignar logros" at bounding box center [830, 431] width 122 height 27
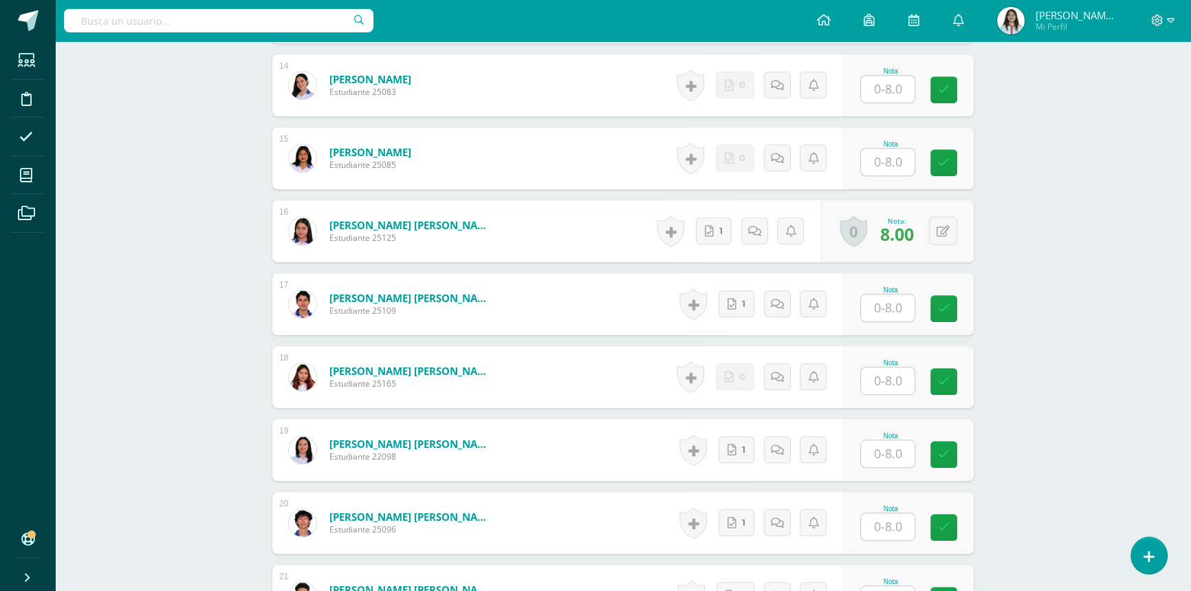
scroll to position [1561, 0]
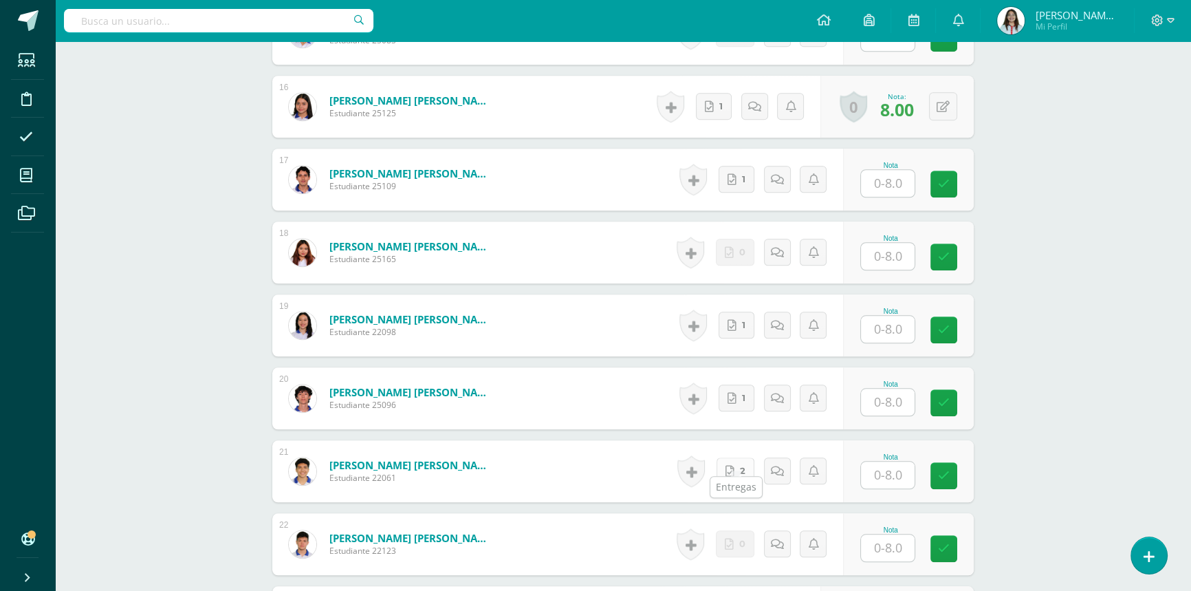
click at [736, 457] on link "2" at bounding box center [736, 470] width 38 height 27
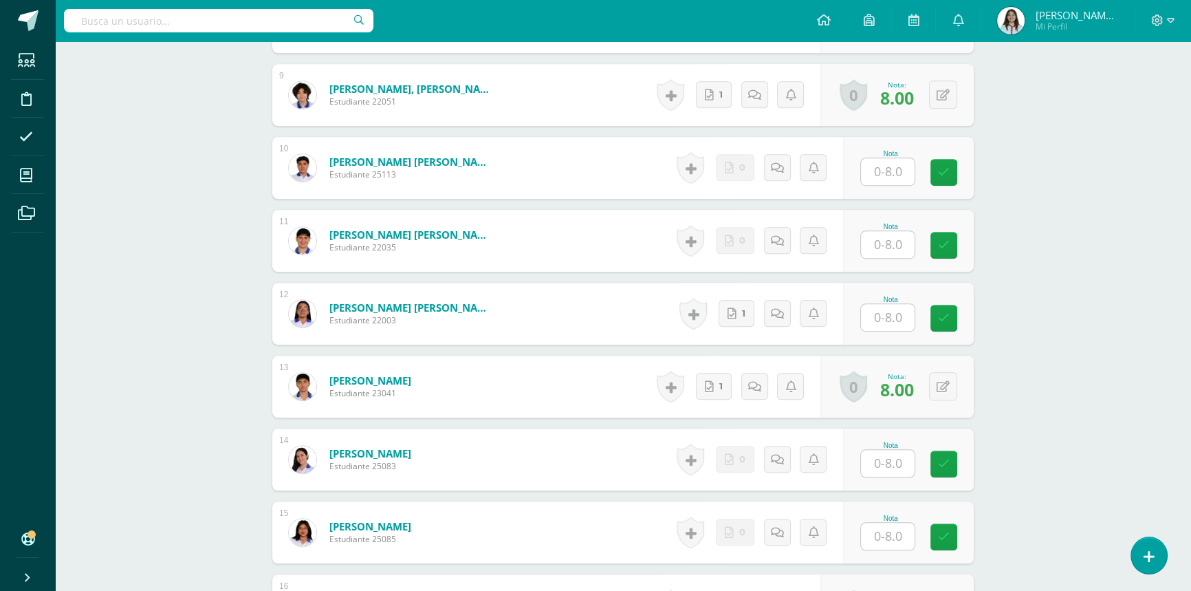
scroll to position [1061, 0]
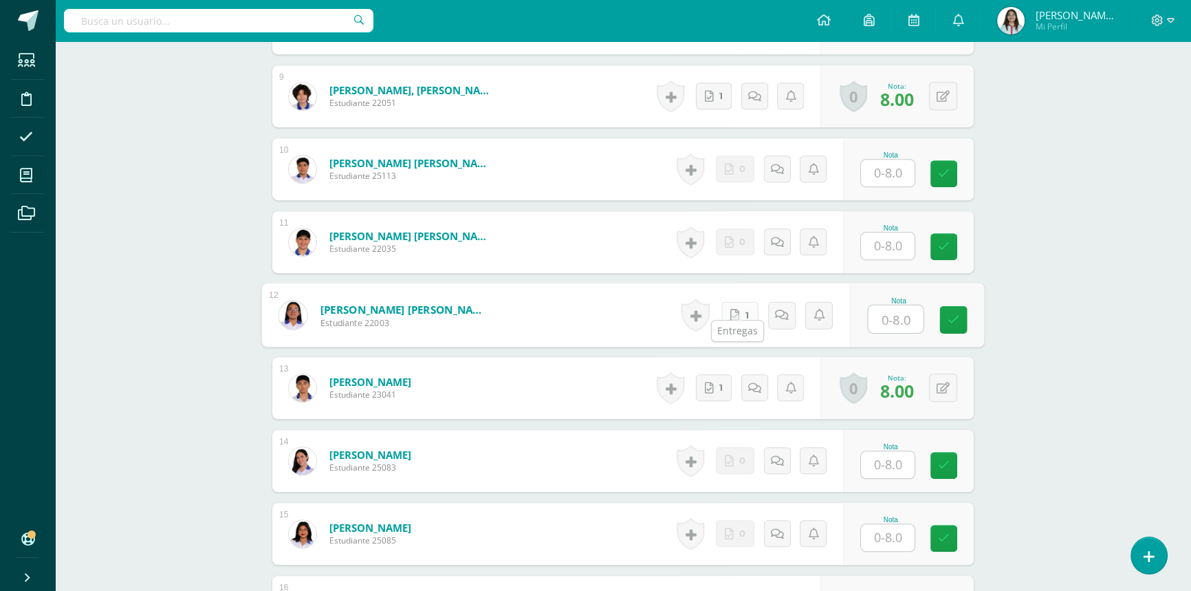
click at [726, 302] on link "1" at bounding box center [739, 315] width 37 height 28
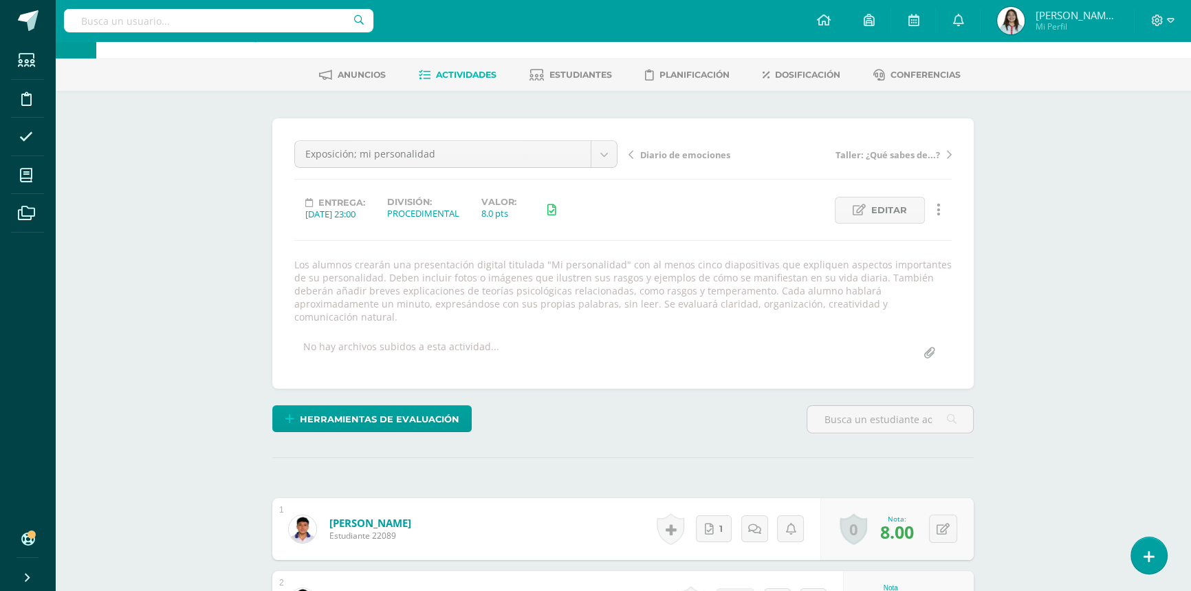
scroll to position [0, 0]
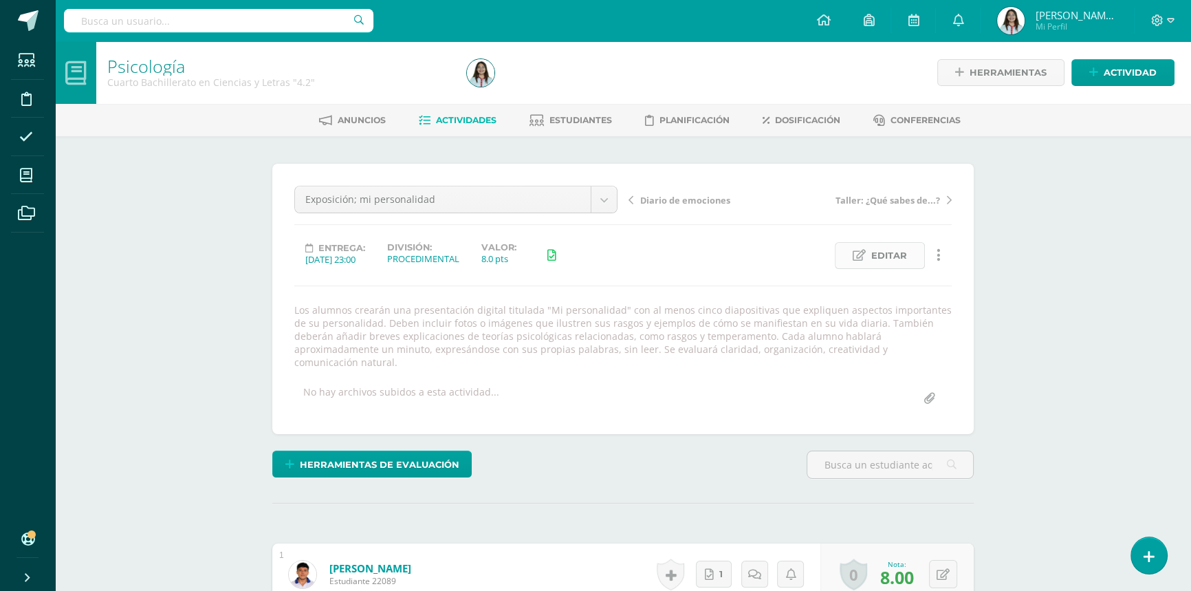
click at [893, 250] on span "Editar" at bounding box center [889, 255] width 36 height 25
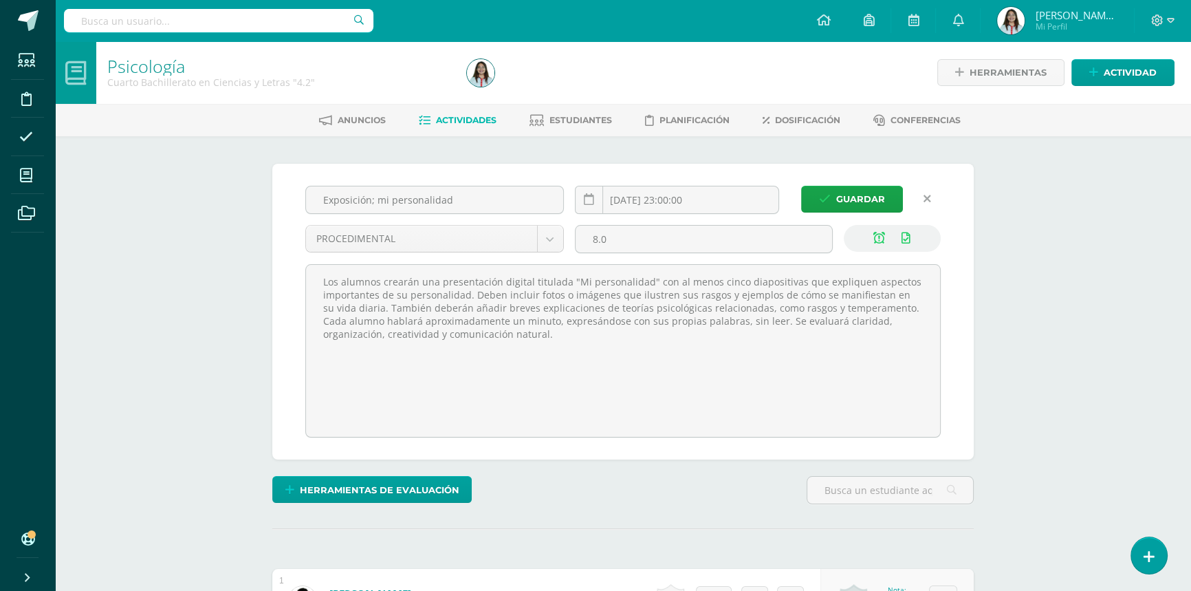
click at [934, 197] on link at bounding box center [927, 199] width 27 height 27
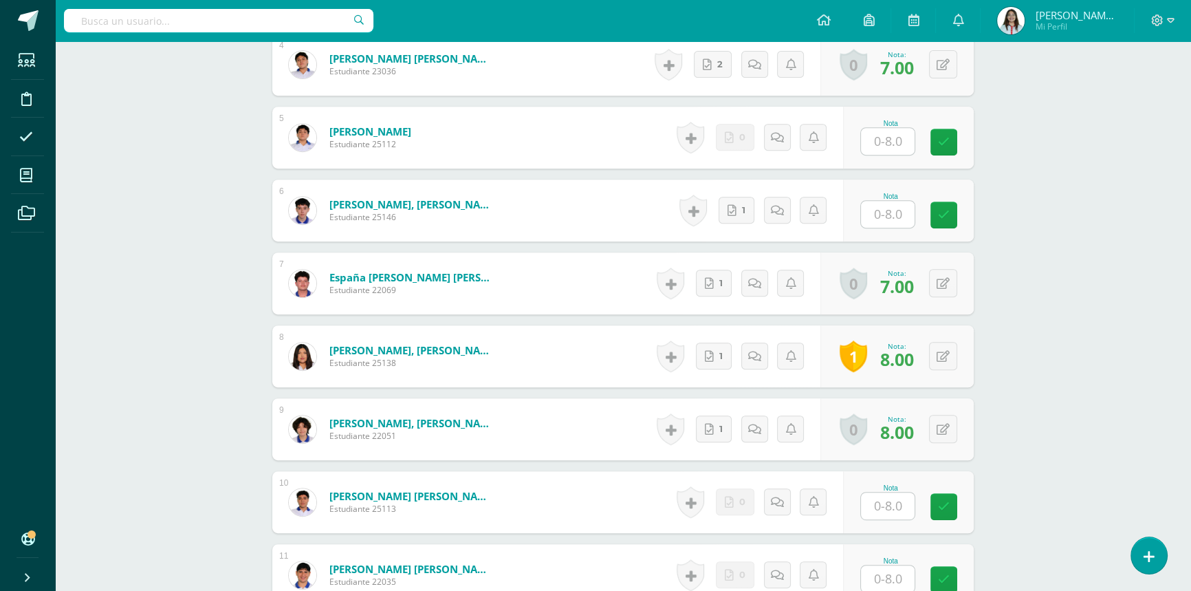
scroll to position [750, 0]
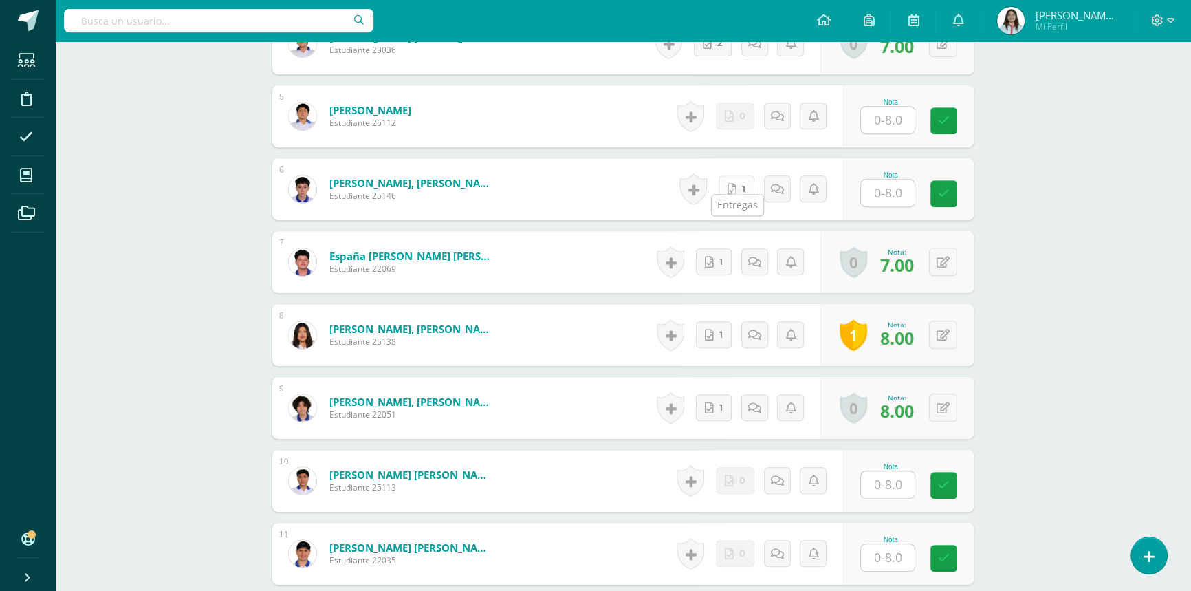
click at [745, 177] on span "1" at bounding box center [743, 188] width 3 height 25
click at [884, 182] on input "text" at bounding box center [896, 193] width 55 height 28
type input "7.5"
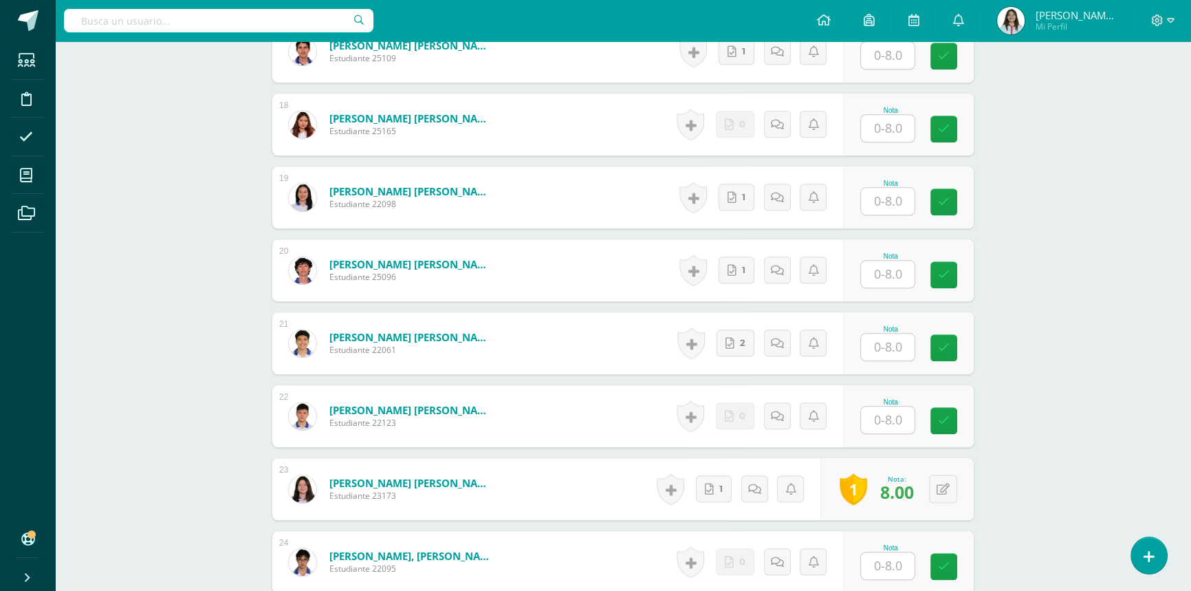
scroll to position [1626, 0]
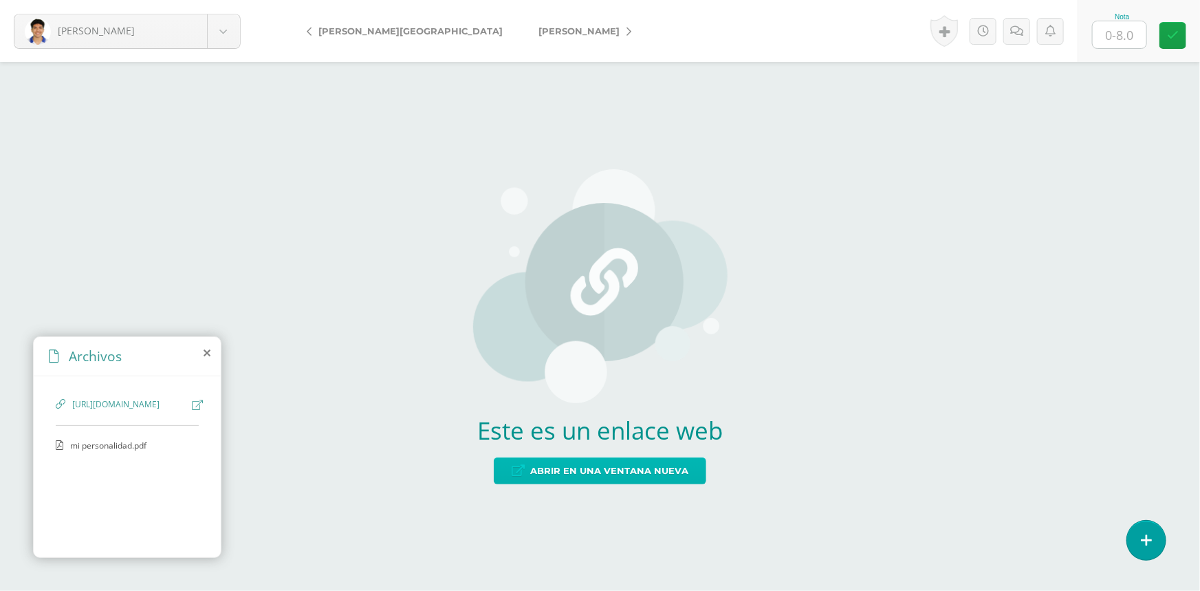
click at [566, 473] on span "Abrir en una ventana nueva" at bounding box center [609, 470] width 158 height 25
click at [1125, 39] on input "text" at bounding box center [1120, 34] width 54 height 27
type input "8"
click at [661, 470] on span "Abrir en una ventana nueva" at bounding box center [609, 470] width 158 height 25
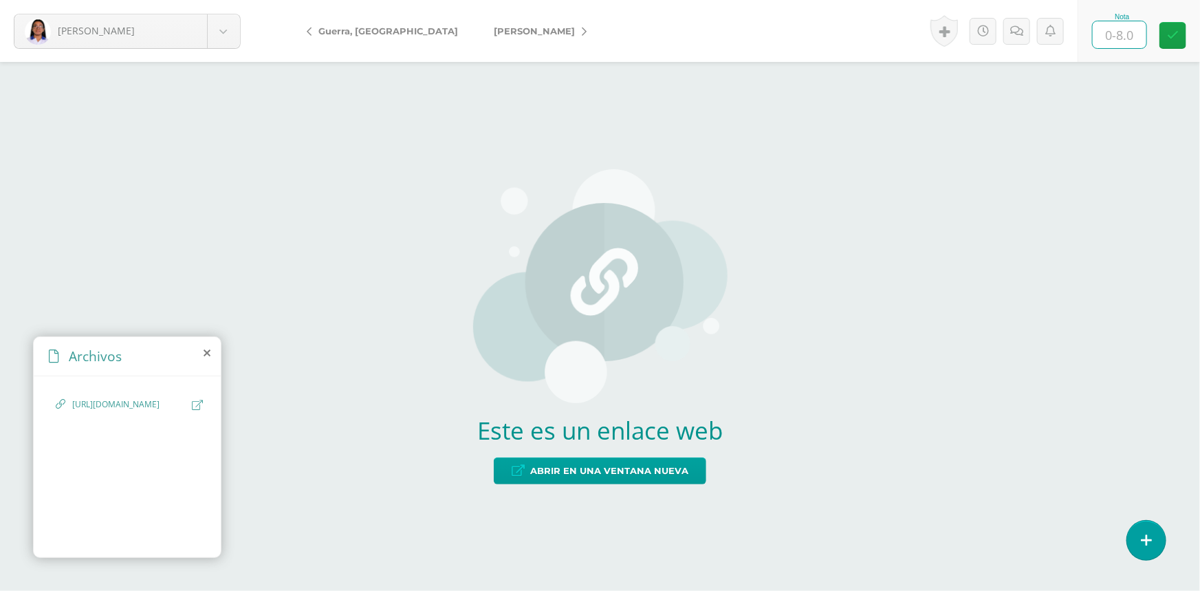
click at [1120, 34] on input "text" at bounding box center [1120, 34] width 54 height 27
type input "8"
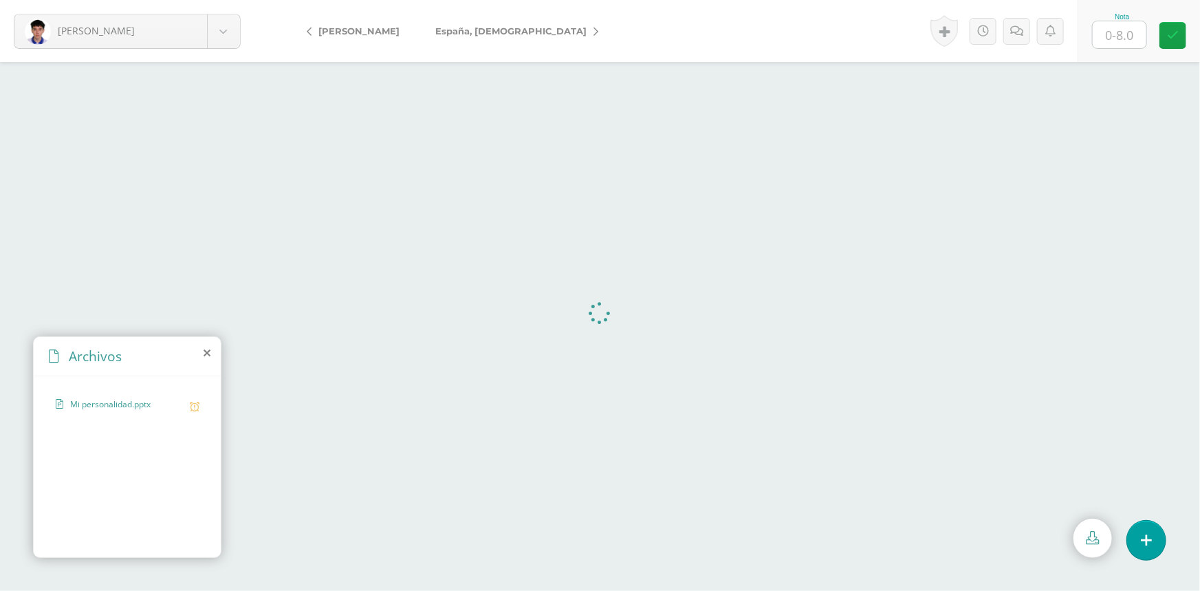
click at [206, 353] on icon at bounding box center [207, 352] width 7 height 11
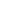
click at [0, 0] on html at bounding box center [0, 0] width 0 height 0
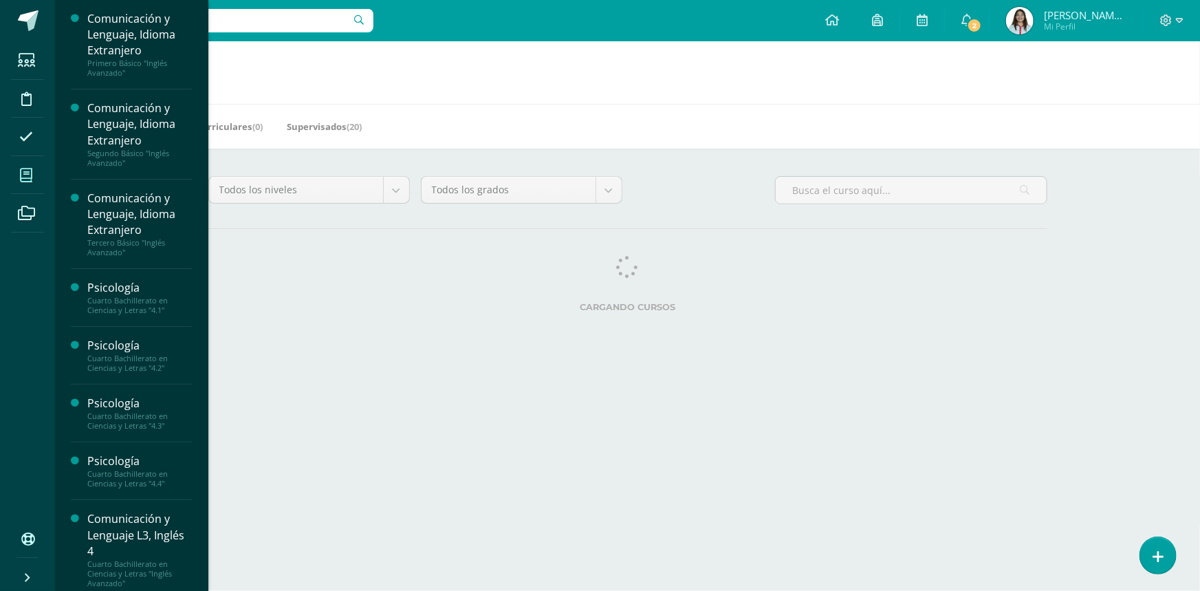
click at [34, 173] on span at bounding box center [26, 175] width 31 height 31
click at [28, 175] on icon at bounding box center [26, 175] width 12 height 14
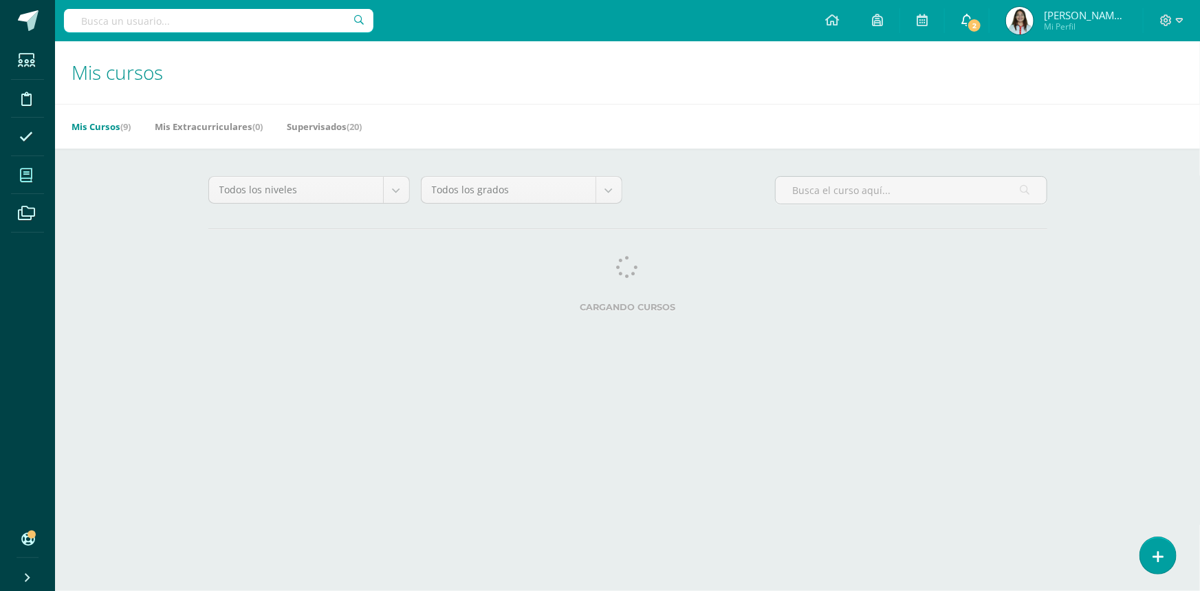
click at [964, 18] on icon at bounding box center [966, 20] width 11 height 12
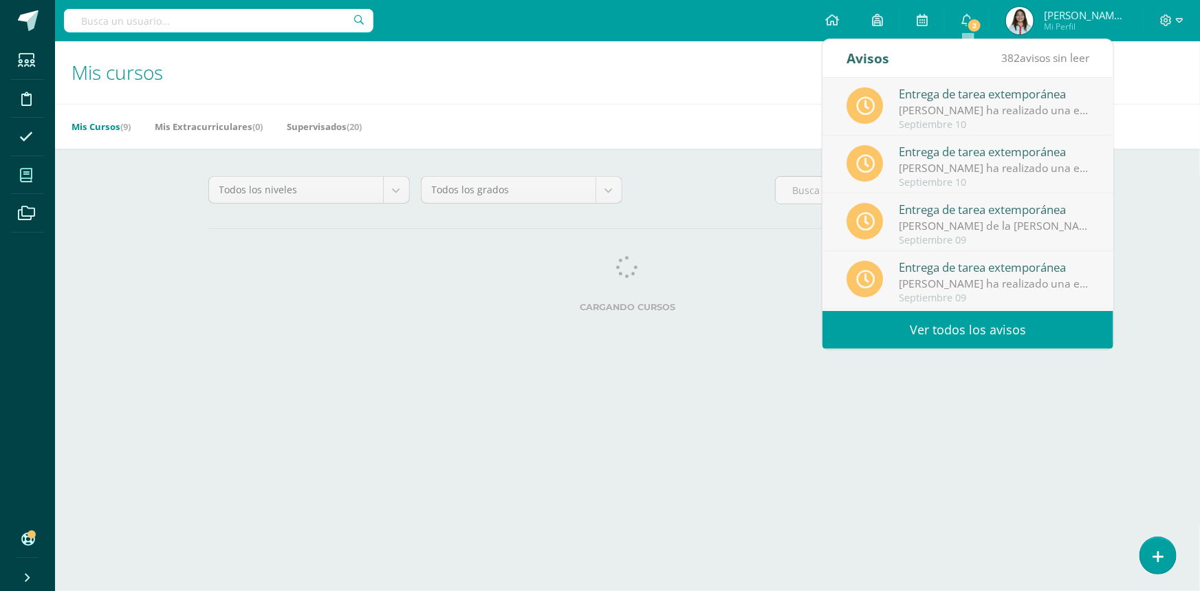
click at [641, 106] on div "Mis Cursos (9) Mis Extracurriculares (0) Supervisados (20)" at bounding box center [644, 126] width 1178 height 45
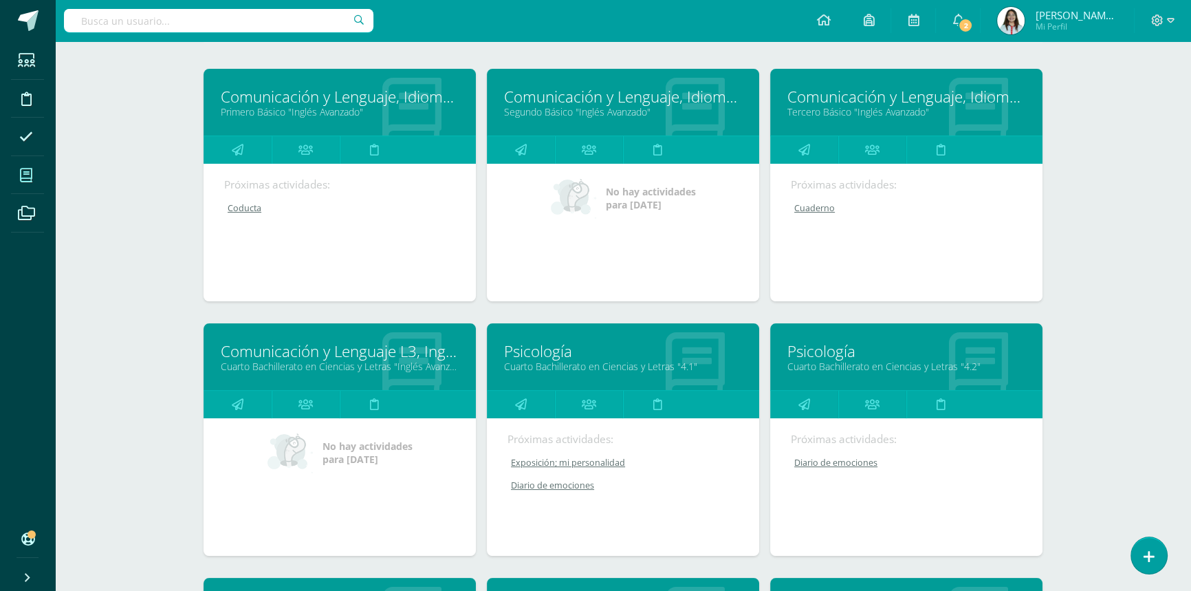
scroll to position [250, 0]
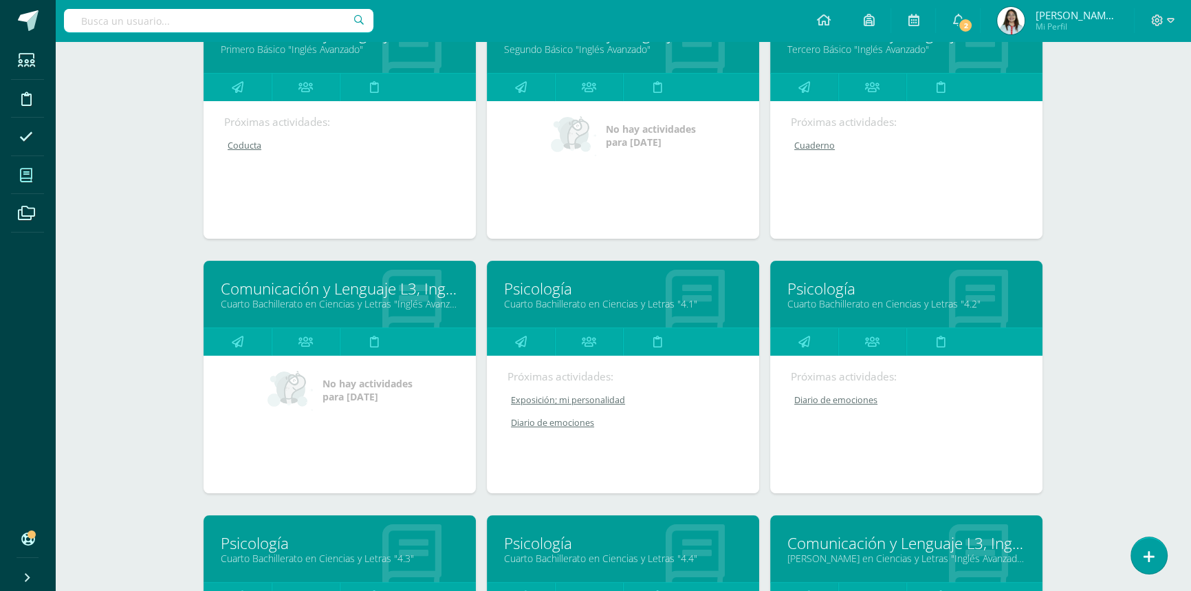
click at [818, 297] on link "Cuarto Bachillerato en Ciencias y Letras "4.2"" at bounding box center [906, 303] width 238 height 13
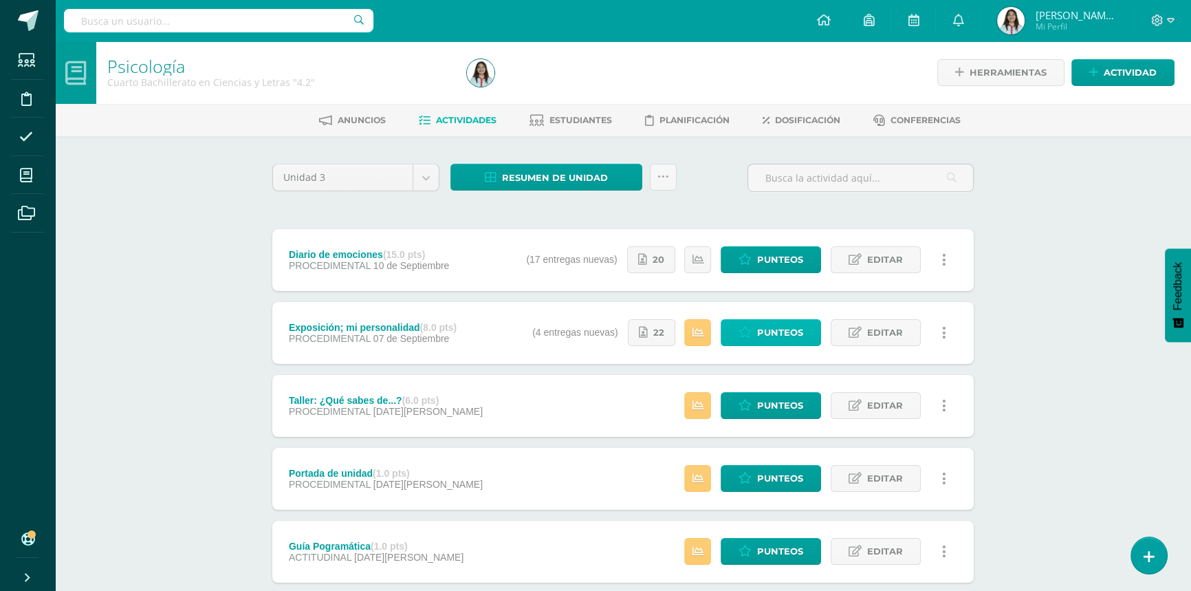
click at [750, 328] on icon at bounding box center [745, 333] width 13 height 12
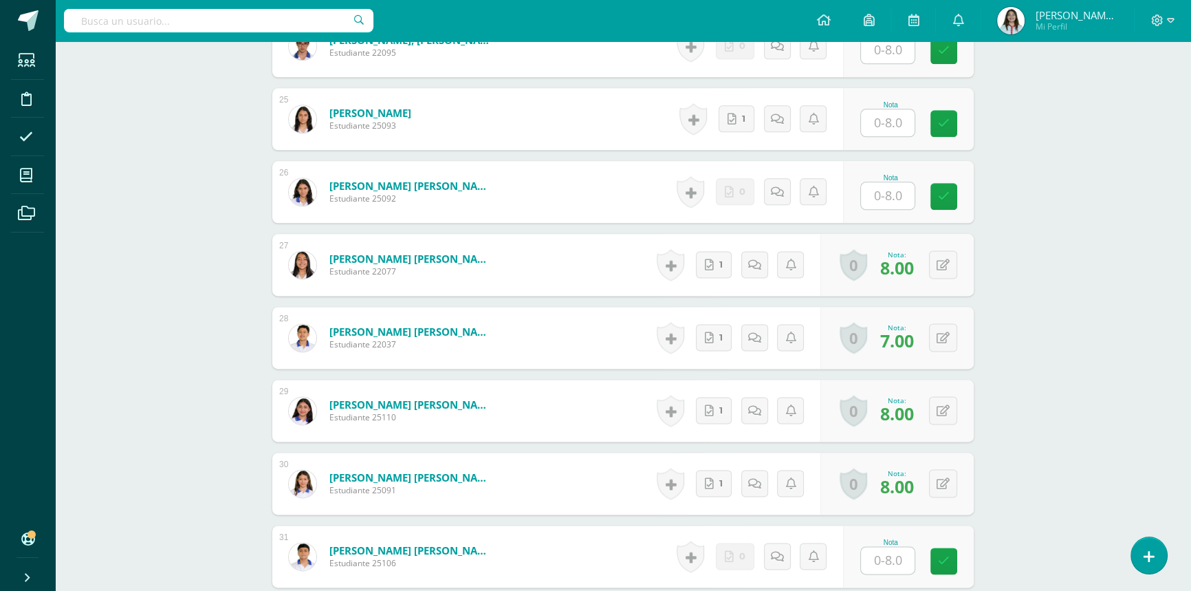
scroll to position [2122, 0]
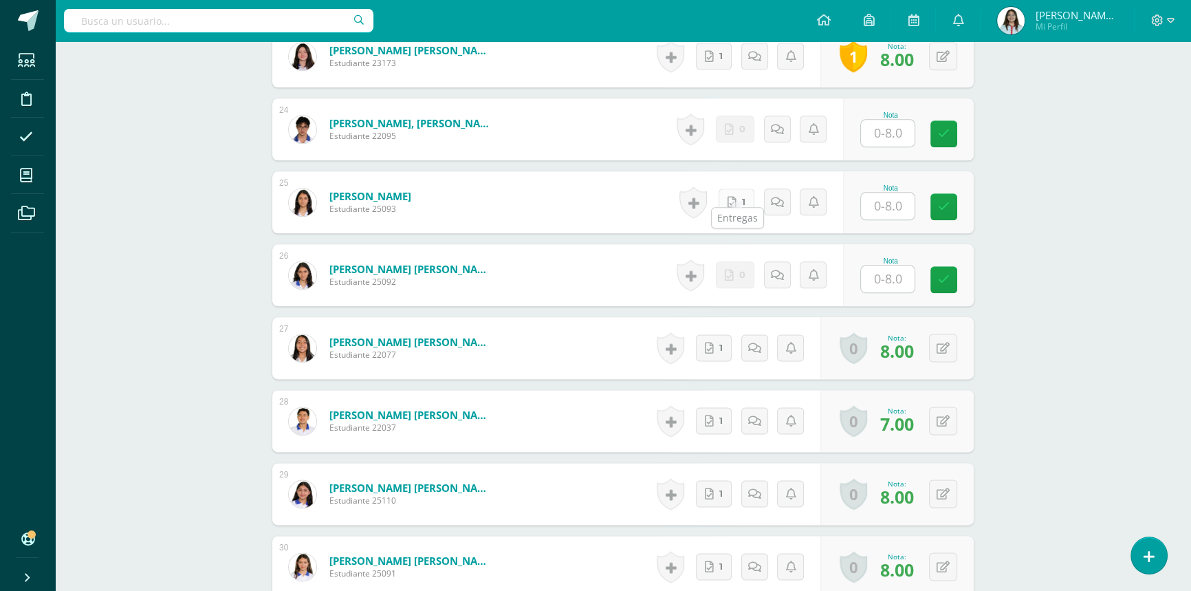
click at [738, 193] on link "1" at bounding box center [737, 201] width 36 height 27
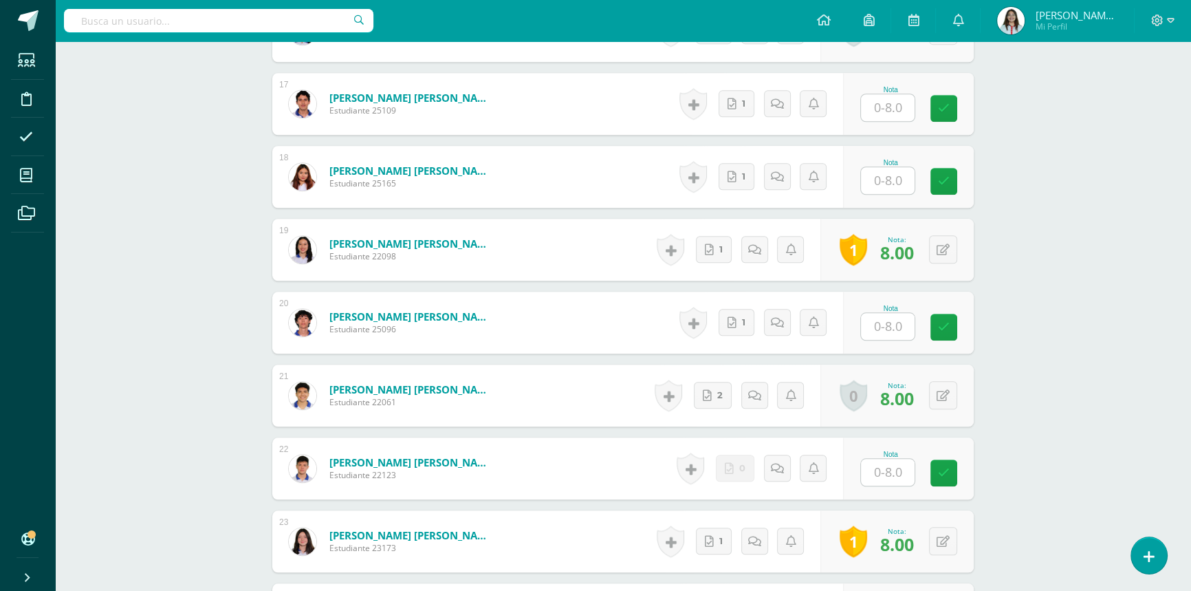
scroll to position [1622, 0]
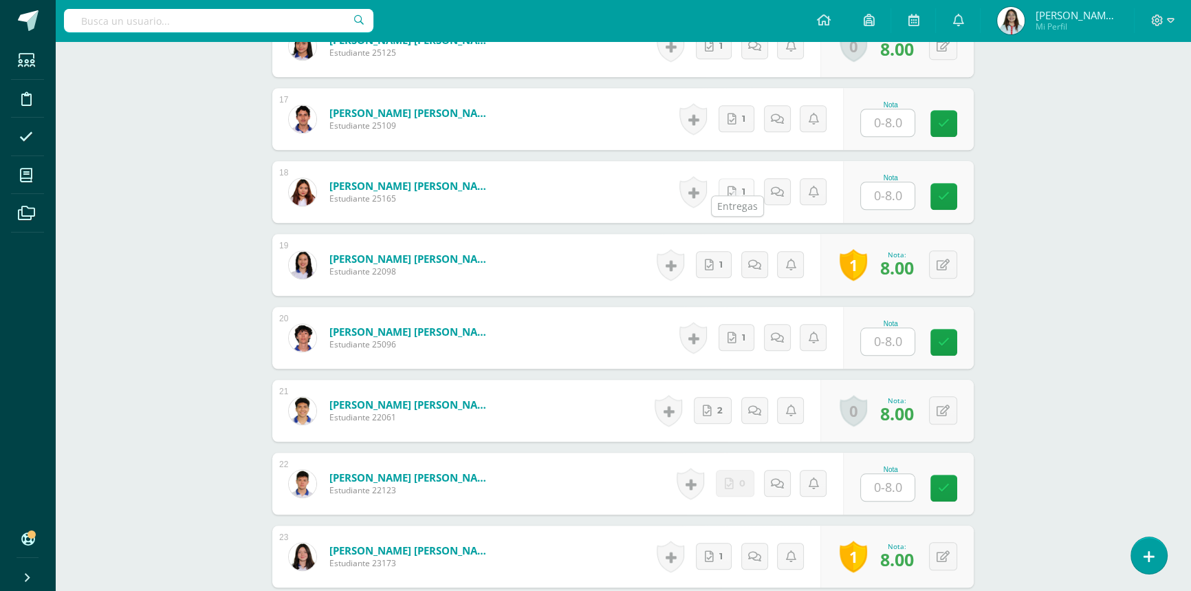
click at [744, 182] on link "1" at bounding box center [737, 191] width 36 height 27
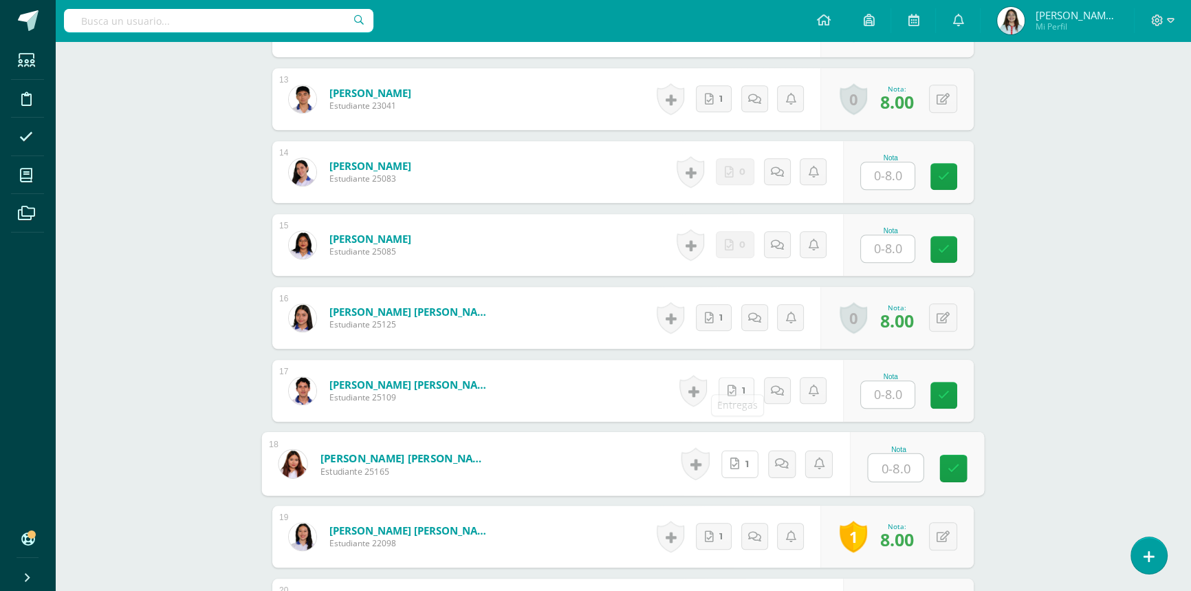
scroll to position [1371, 0]
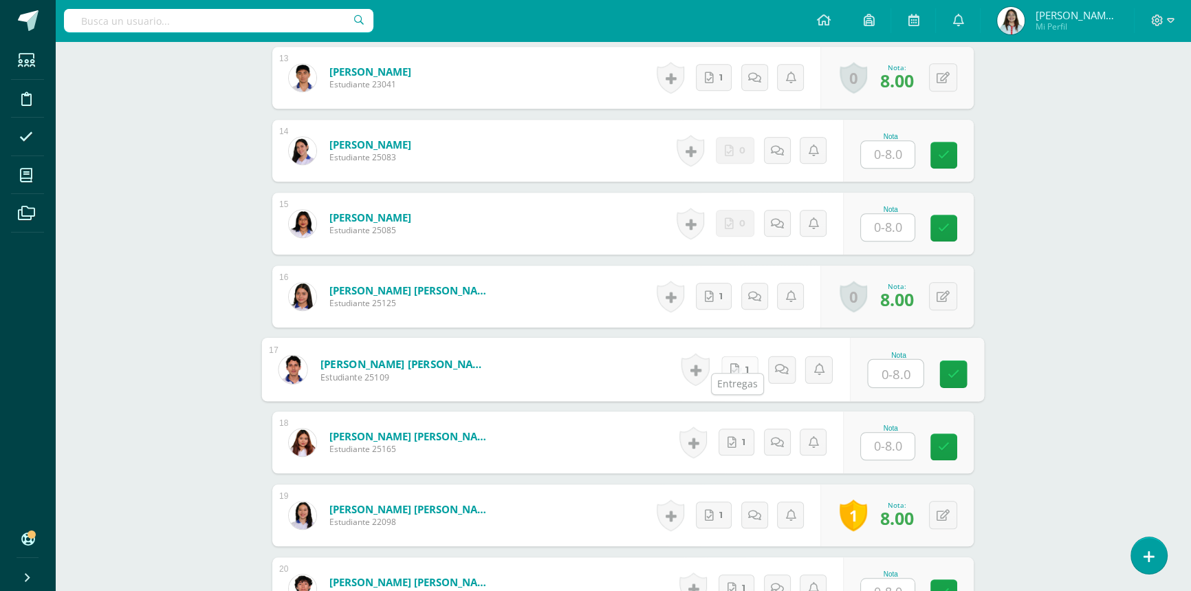
click at [743, 356] on link "1" at bounding box center [739, 370] width 37 height 28
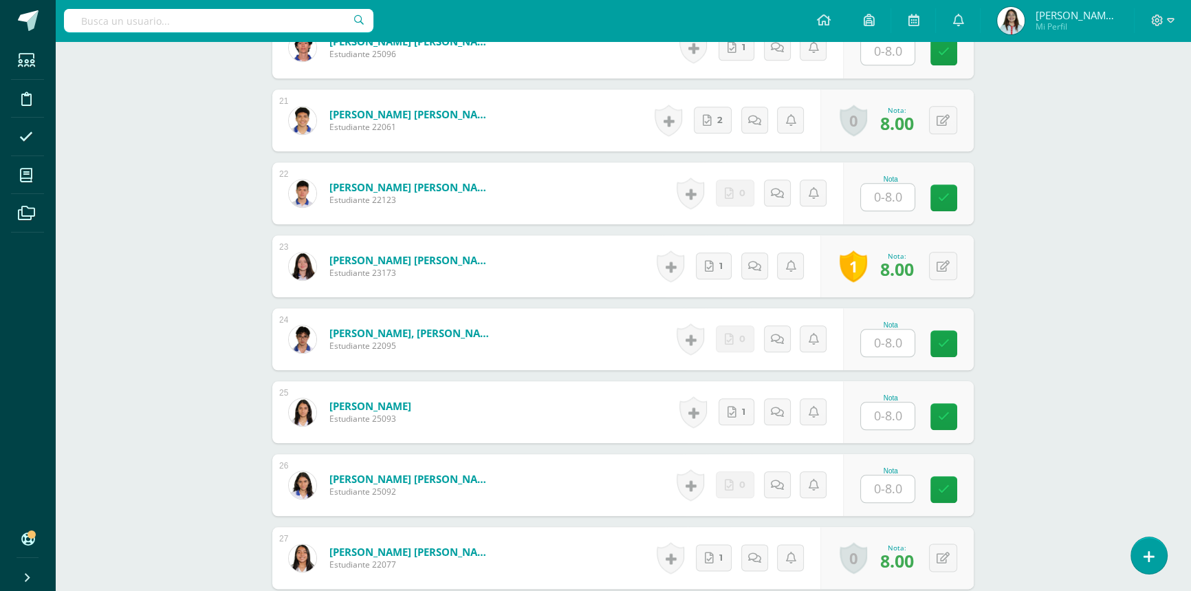
scroll to position [1934, 0]
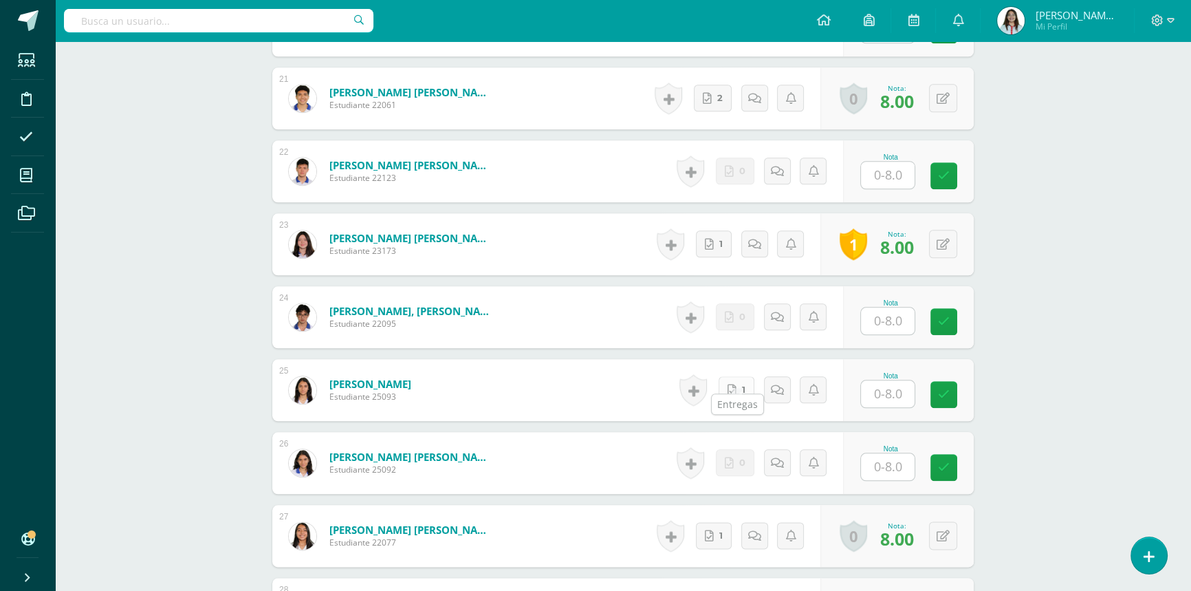
click at [728, 381] on link "1" at bounding box center [737, 389] width 36 height 27
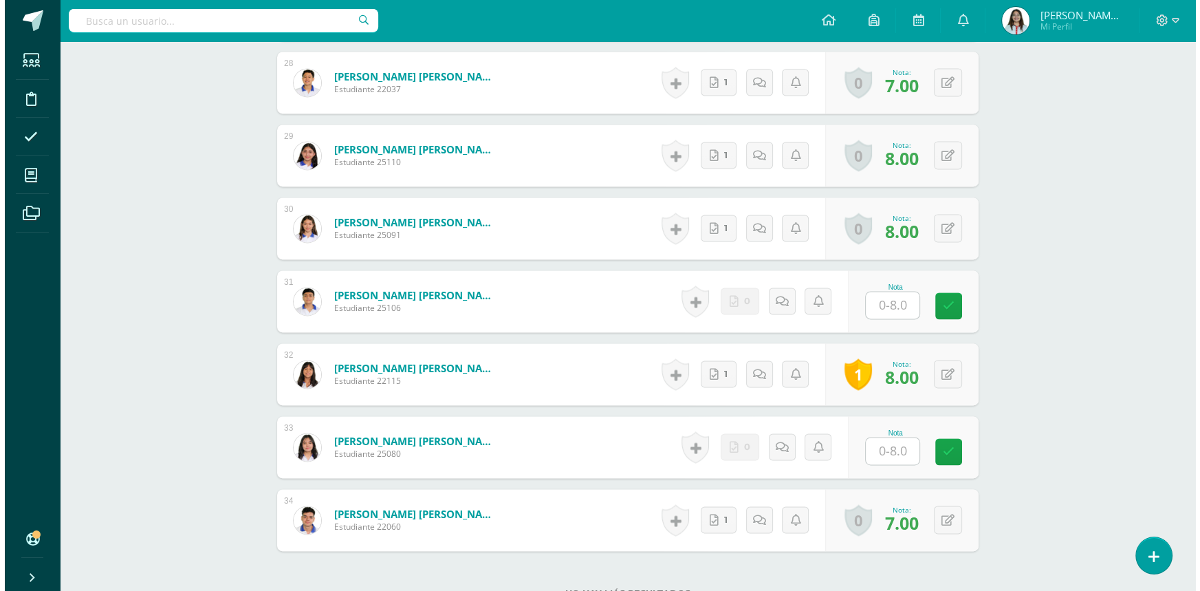
scroll to position [2439, 0]
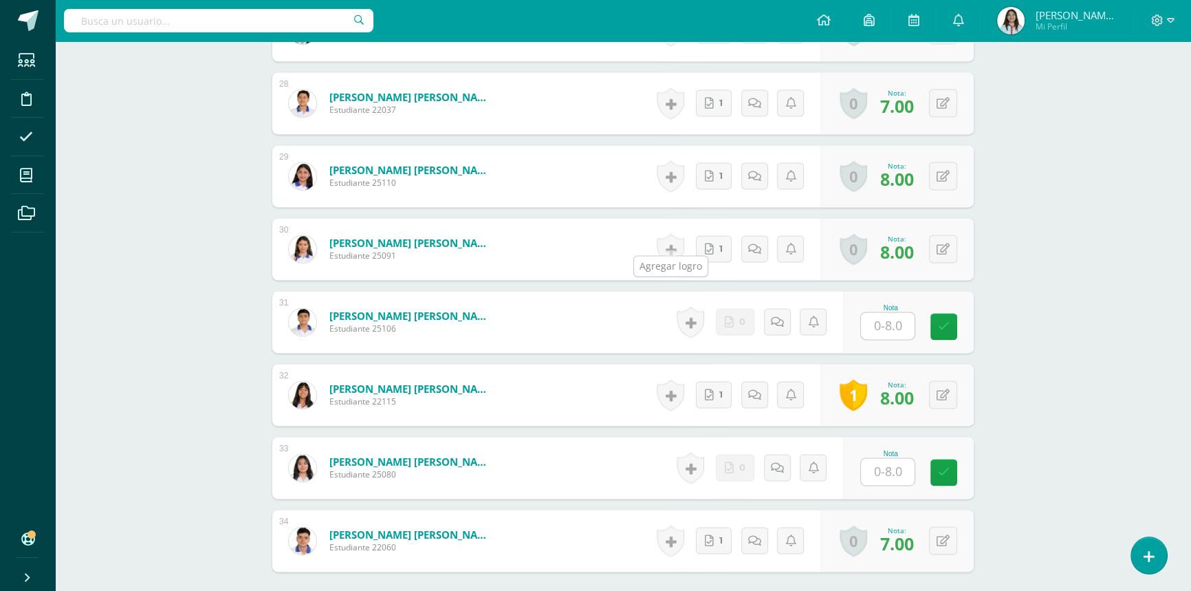
click at [669, 233] on link at bounding box center [671, 249] width 28 height 32
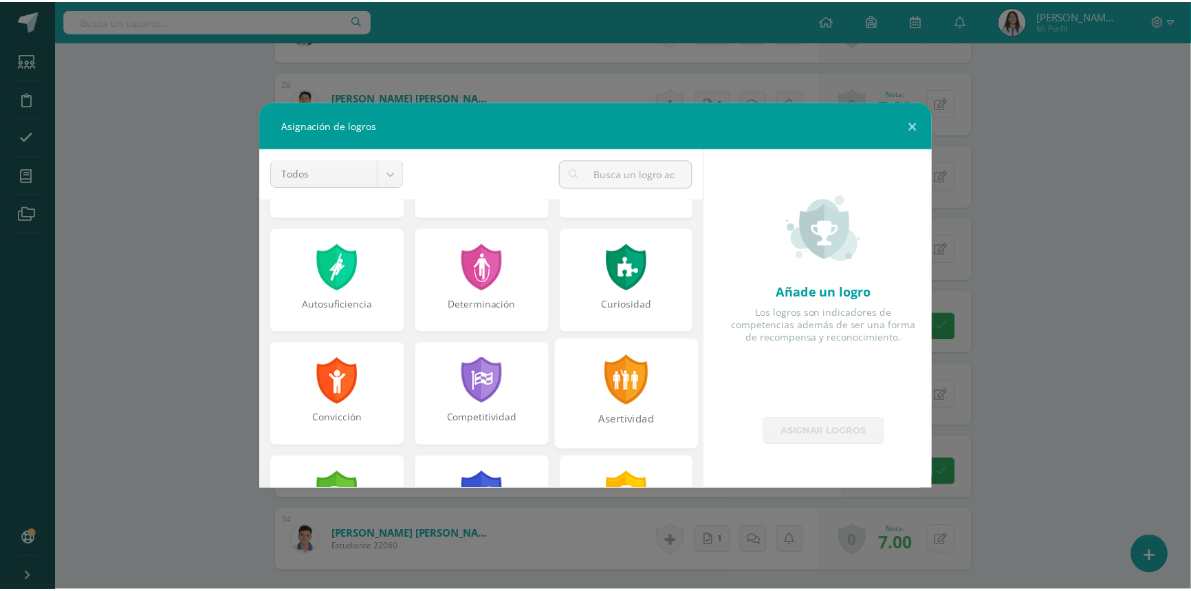
scroll to position [187, 0]
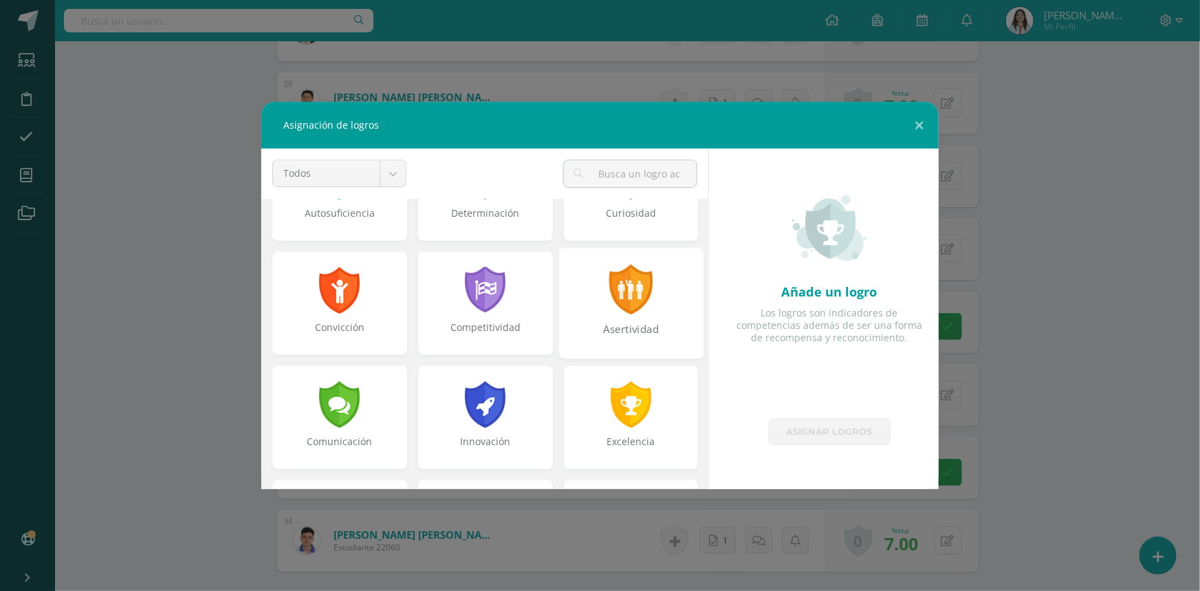
click at [640, 322] on div "Asertividad" at bounding box center [631, 337] width 142 height 30
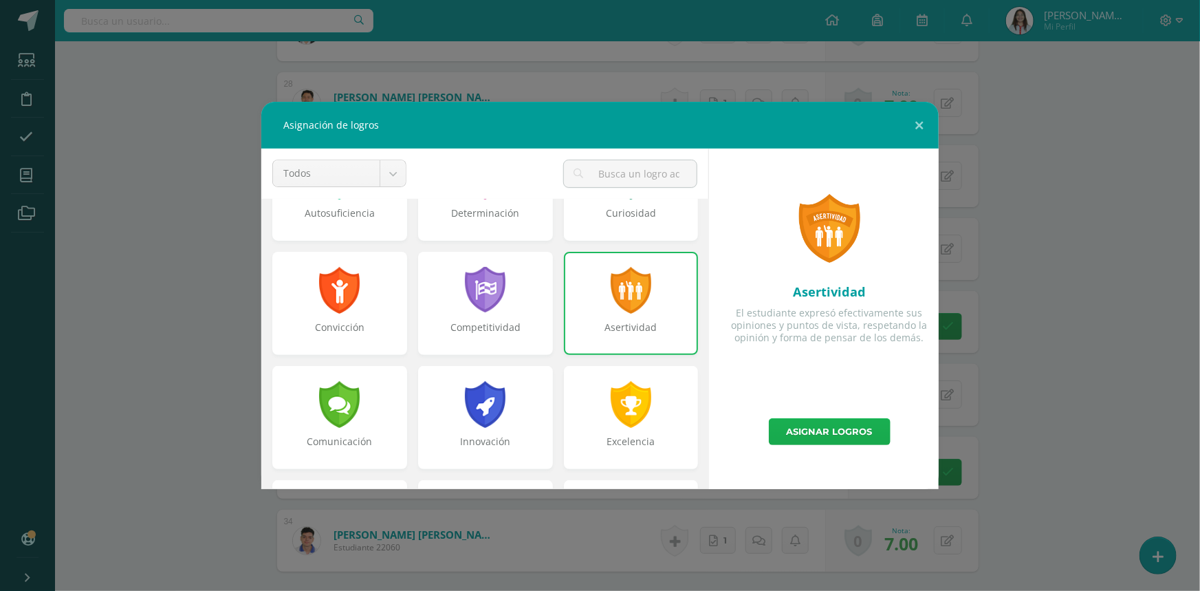
click at [820, 431] on link "Asignar logros" at bounding box center [830, 431] width 122 height 27
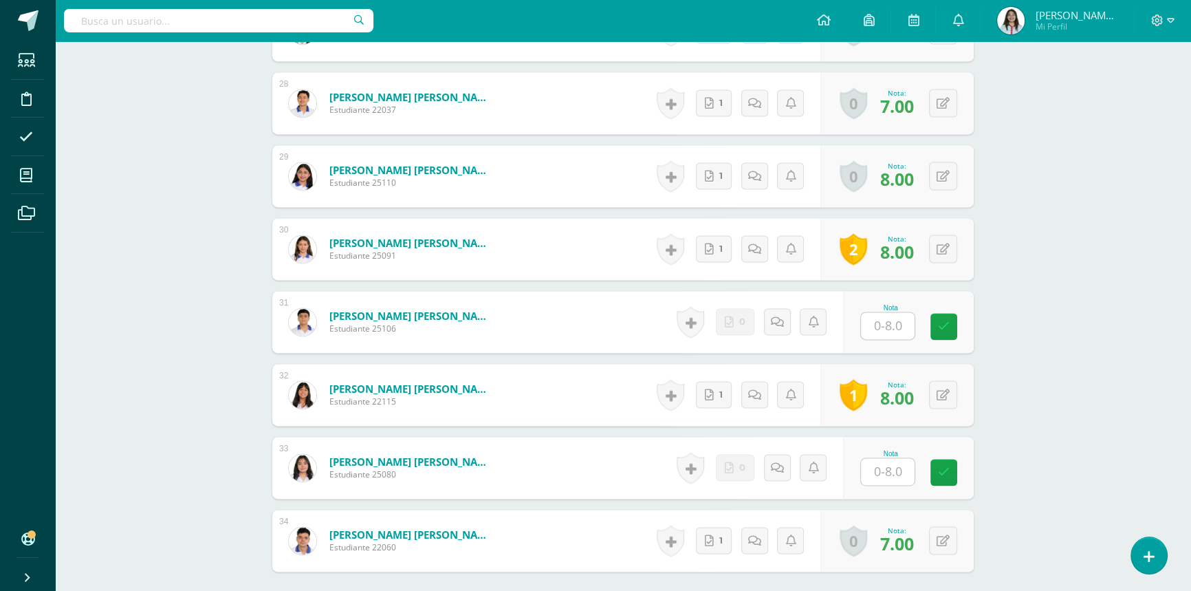
scroll to position [2377, 0]
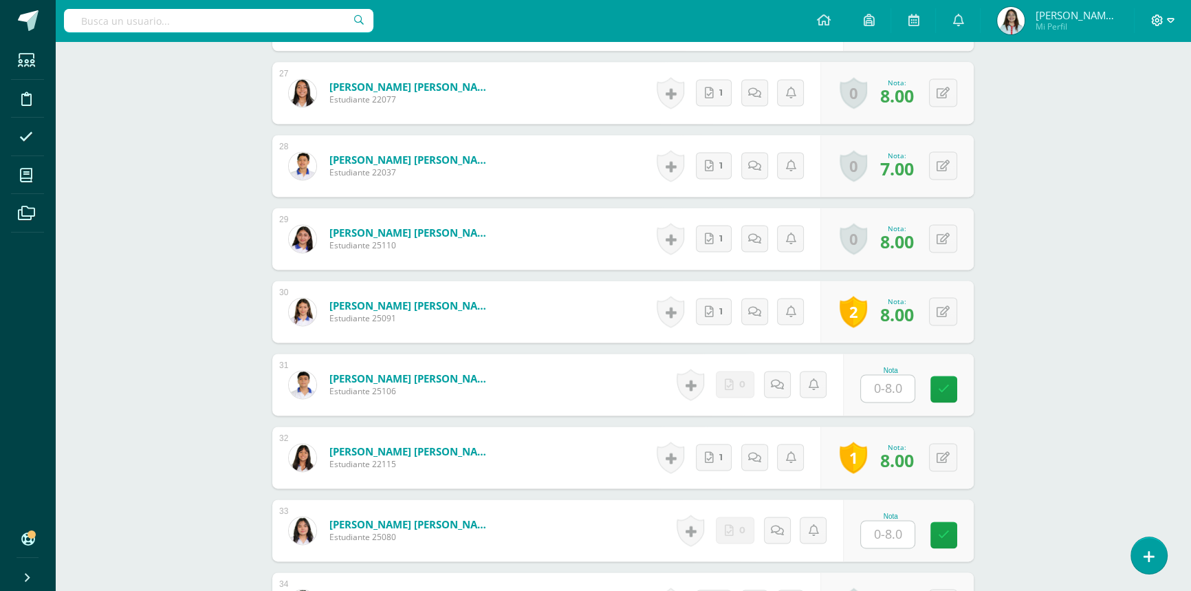
click at [1173, 19] on icon at bounding box center [1171, 20] width 8 height 5
click at [1140, 85] on link "Cerrar sesión" at bounding box center [1119, 94] width 109 height 20
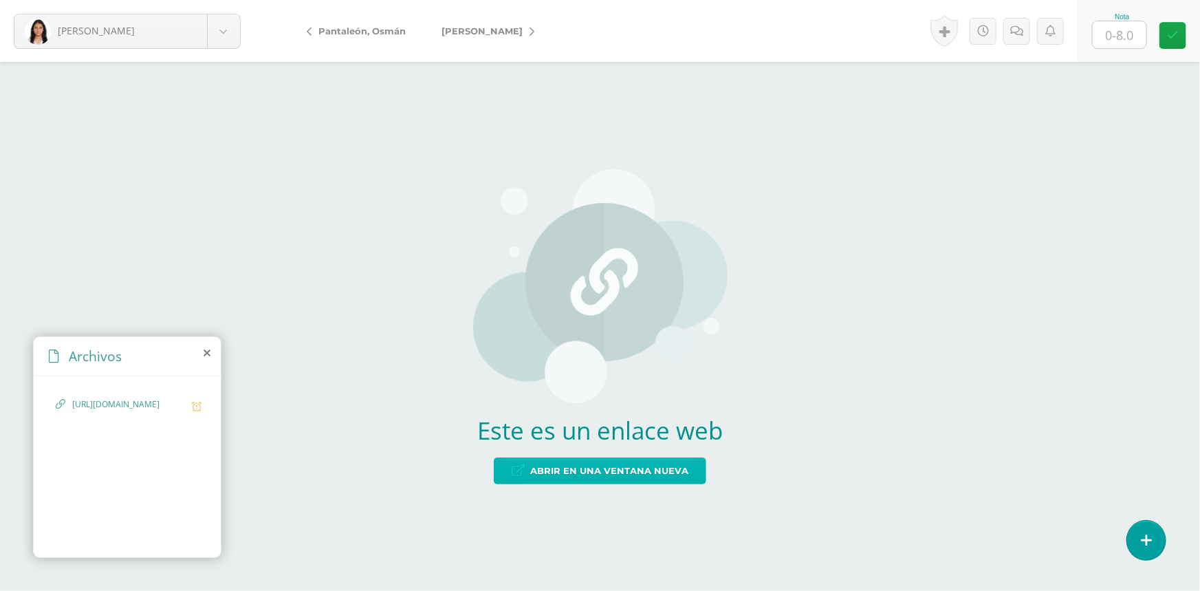
click at [604, 470] on span "Abrir en una ventana nueva" at bounding box center [609, 470] width 158 height 25
click at [673, 477] on span "Abrir en una ventana nueva" at bounding box center [609, 470] width 158 height 25
click at [554, 472] on span "Abrir en una ventana nueva" at bounding box center [609, 470] width 158 height 25
click at [587, 478] on span "Abrir en una ventana nueva" at bounding box center [609, 470] width 158 height 25
click at [575, 478] on span "Abrir en una ventana nueva" at bounding box center [609, 470] width 158 height 25
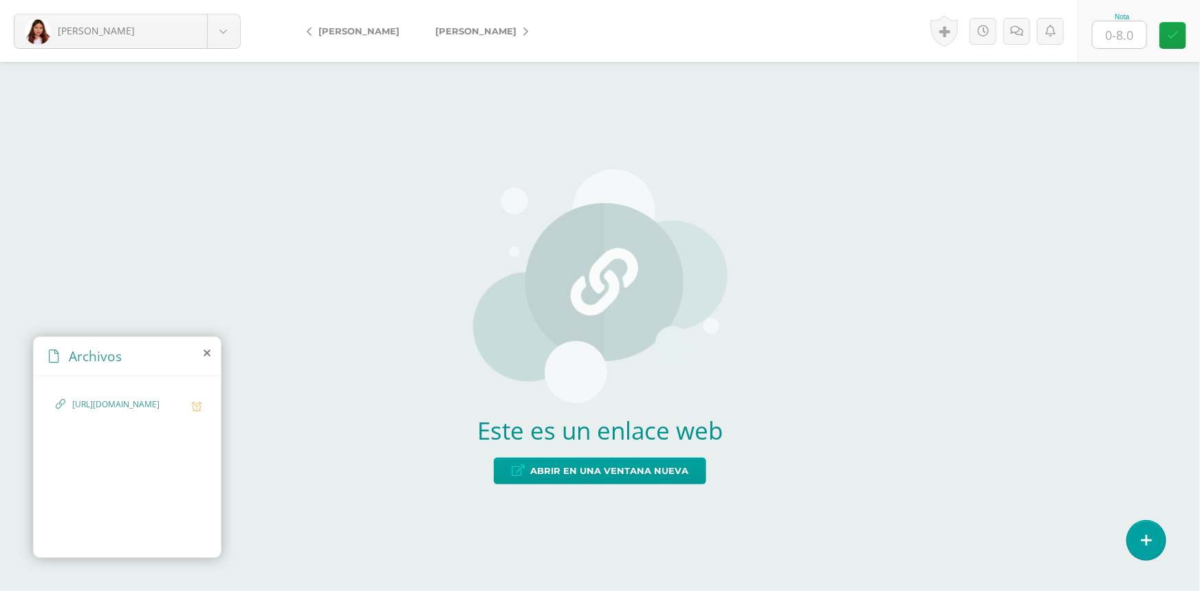
click at [1124, 36] on input "text" at bounding box center [1120, 34] width 54 height 27
type input "8"
click at [959, 28] on div "Historial de actividad [PERSON_NAME] ha subido 0ff39db0-349e-4885-86c5-051f5d1c…" at bounding box center [1002, 31] width 152 height 62
click at [947, 28] on link at bounding box center [944, 31] width 28 height 32
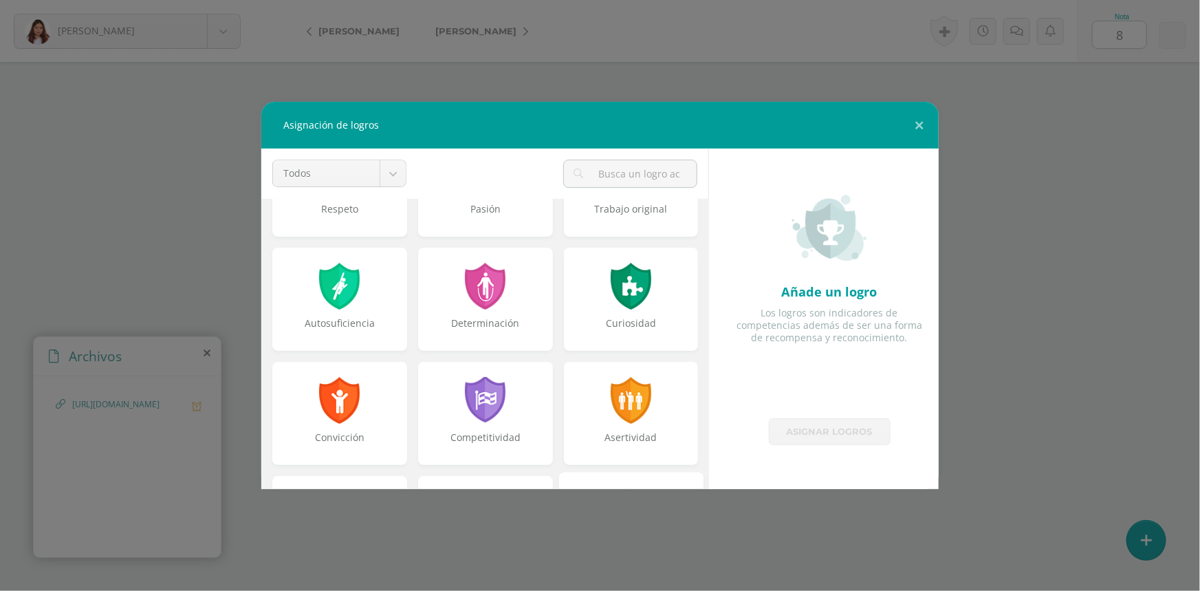
scroll to position [187, 0]
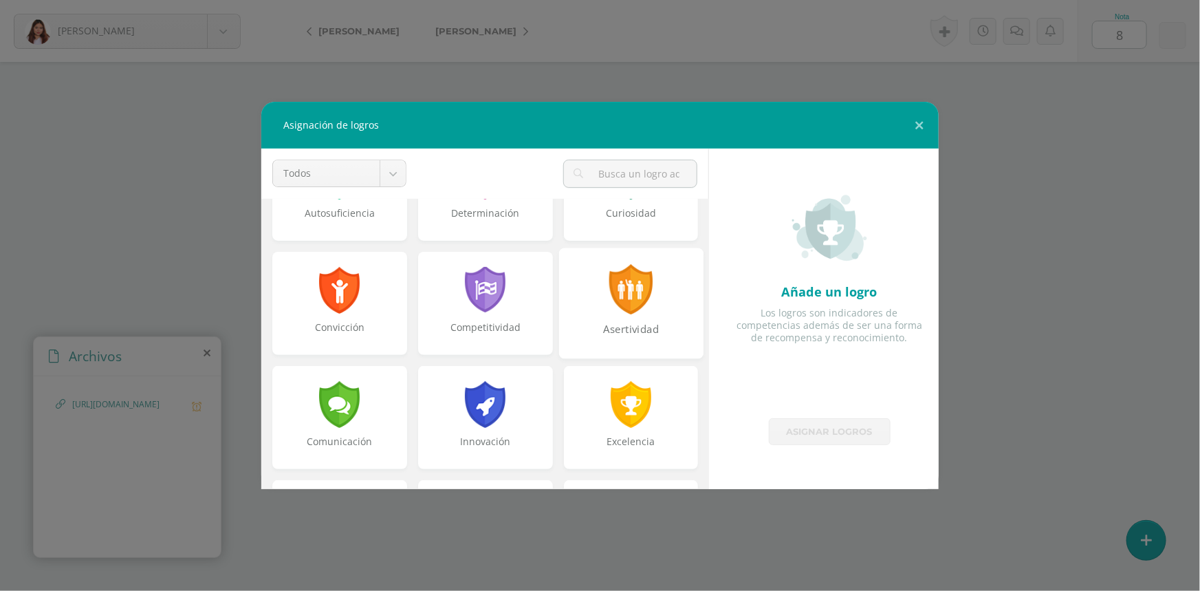
click at [633, 323] on div "Asertividad" at bounding box center [631, 337] width 142 height 30
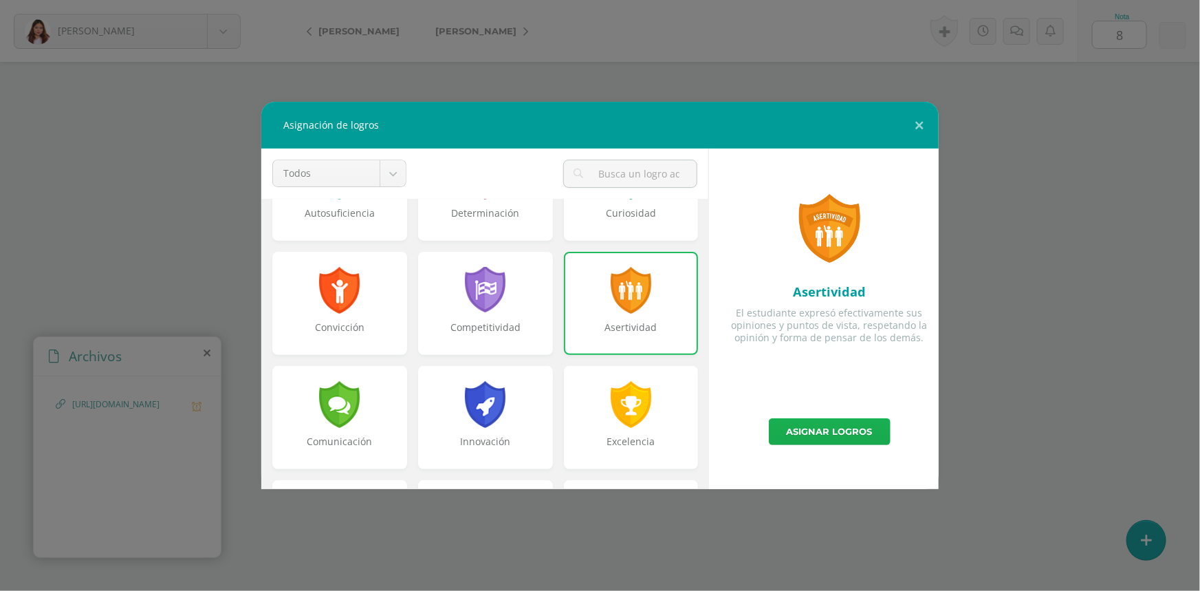
click at [815, 440] on link "Asignar logros" at bounding box center [830, 431] width 122 height 27
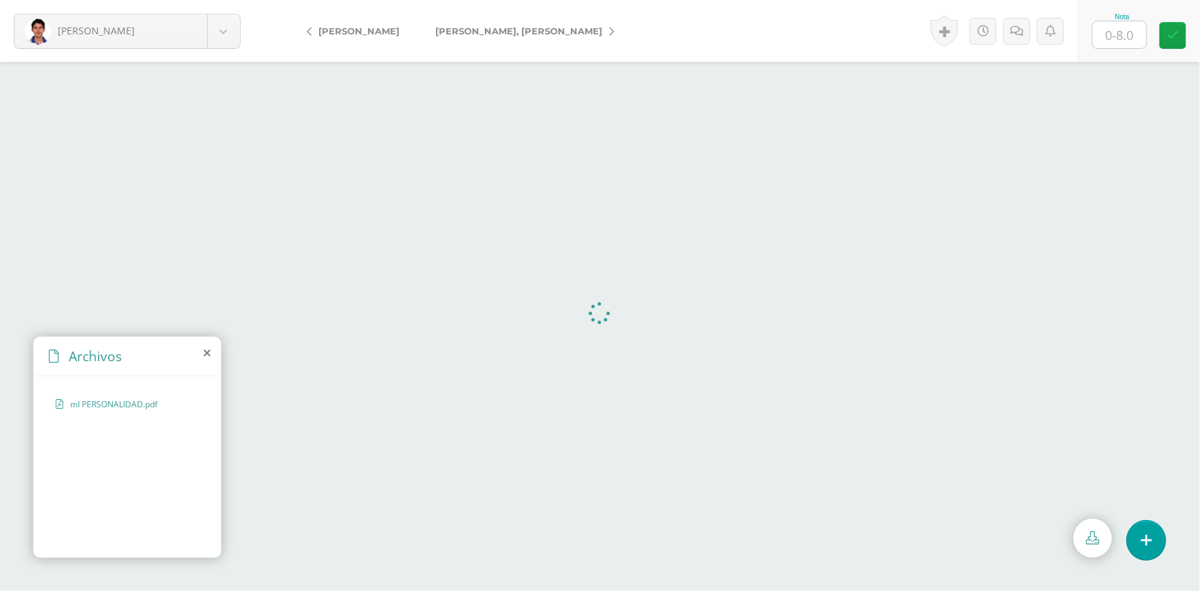
click at [204, 351] on icon at bounding box center [207, 352] width 7 height 11
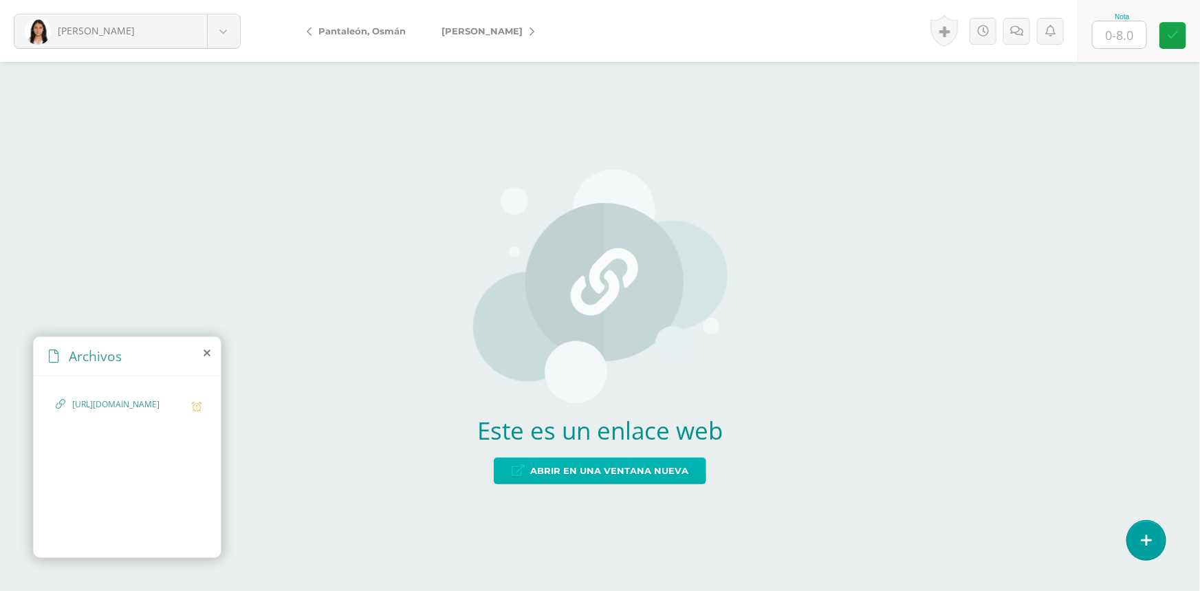
click at [585, 466] on span "Abrir en una ventana nueva" at bounding box center [609, 470] width 158 height 25
click at [1111, 32] on input "text" at bounding box center [1120, 34] width 54 height 27
type input "8"
click at [949, 26] on link at bounding box center [944, 31] width 28 height 32
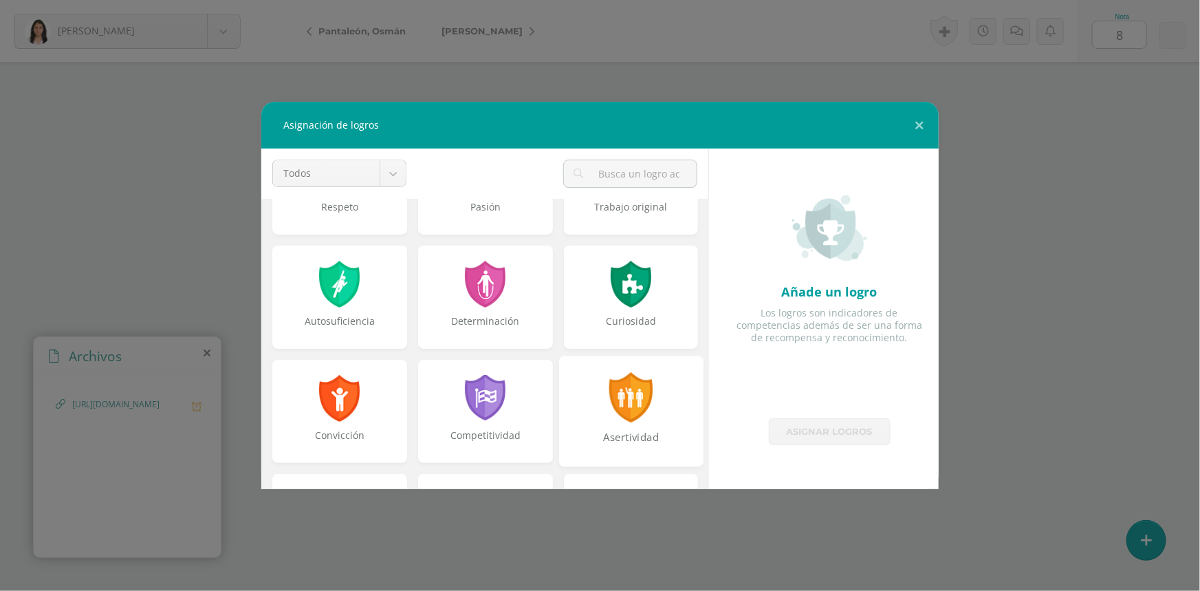
scroll to position [187, 0]
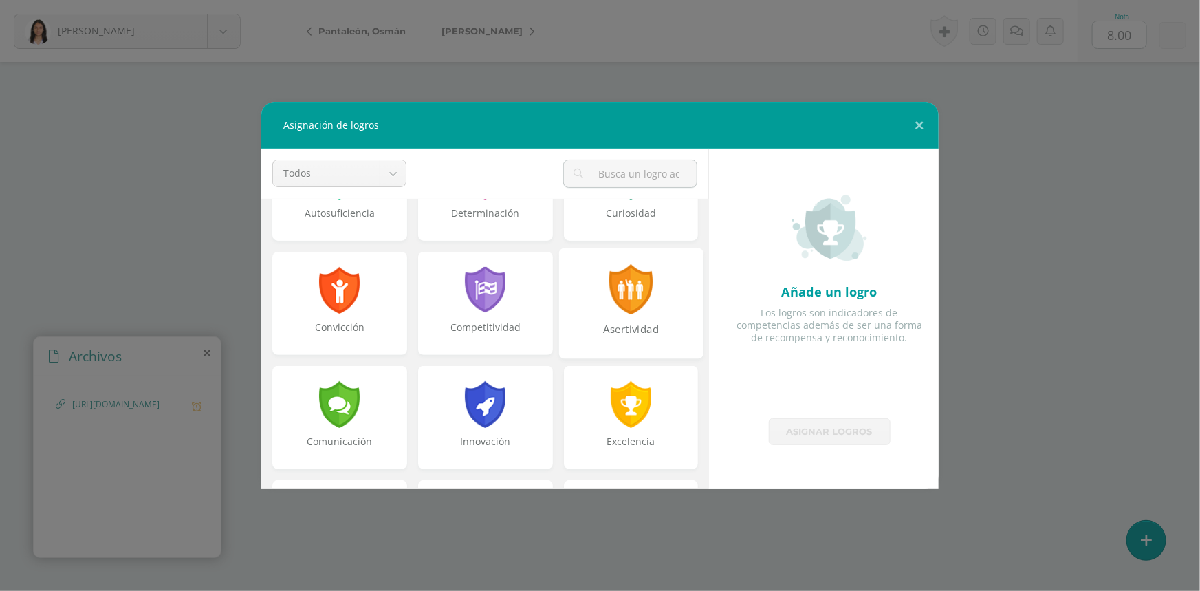
click at [633, 322] on div "Asertividad" at bounding box center [631, 337] width 142 height 30
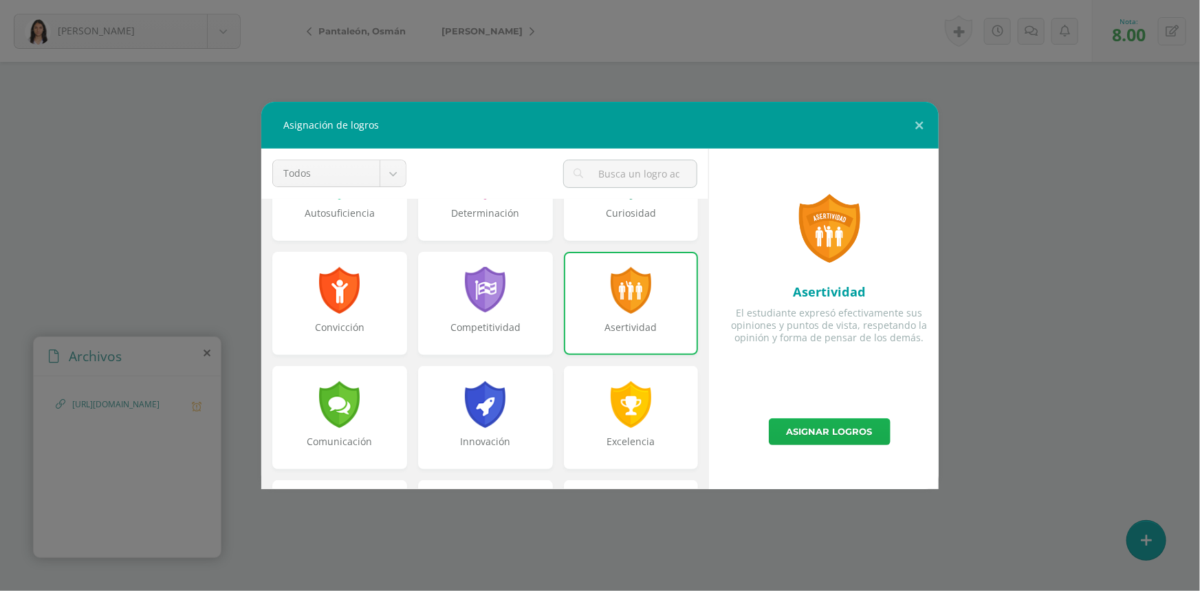
click at [787, 428] on link "Asignar logros" at bounding box center [830, 431] width 122 height 27
